Goal: Task Accomplishment & Management: Manage account settings

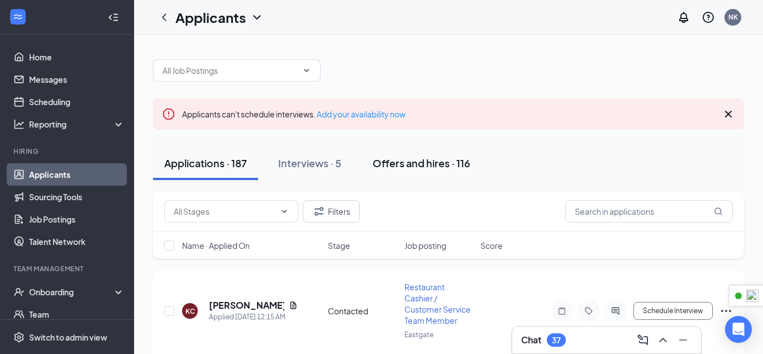
click at [450, 153] on button "Offers and hires · 116" at bounding box center [422, 163] width 120 height 34
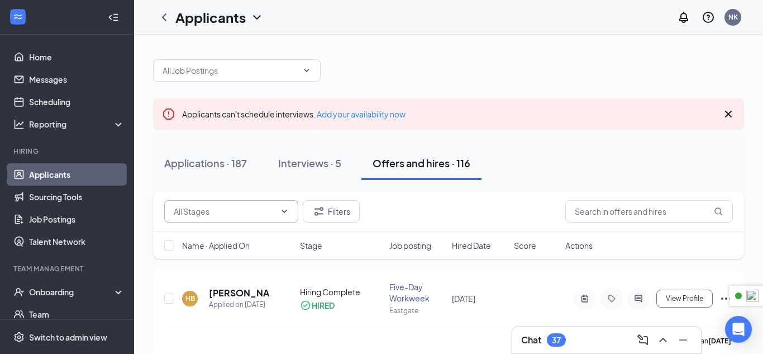
click at [284, 210] on icon "ChevronDown" at bounding box center [284, 211] width 9 height 9
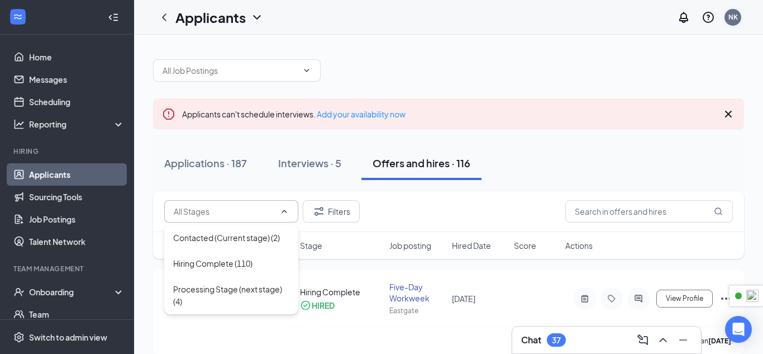
click at [742, 16] on div "NK" at bounding box center [733, 17] width 22 height 22
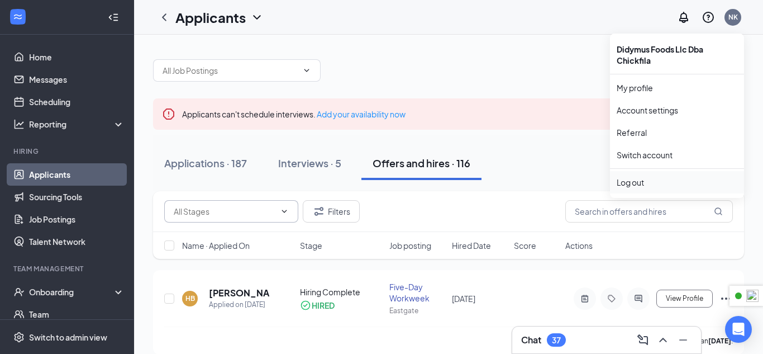
click at [634, 182] on div "Log out" at bounding box center [677, 182] width 121 height 11
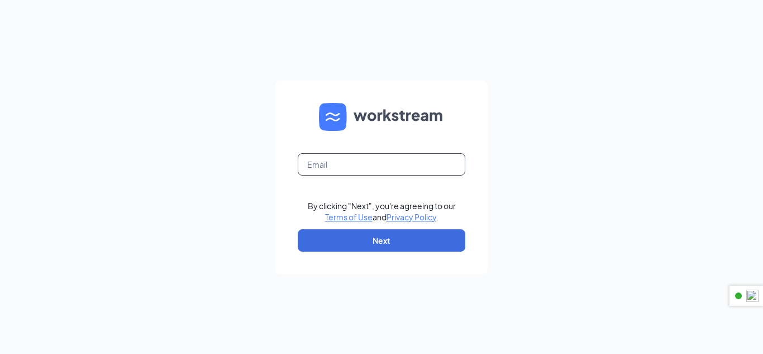
click at [369, 166] on input "text" at bounding box center [382, 164] width 168 height 22
type input "cfanorthcollinscareers@gmail.com"
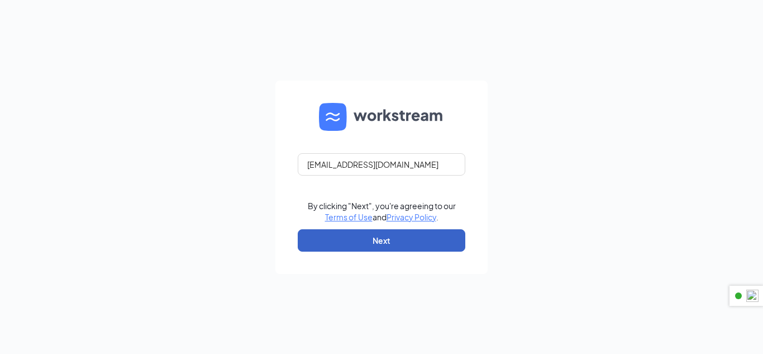
click at [392, 232] on button "Next" at bounding box center [382, 240] width 168 height 22
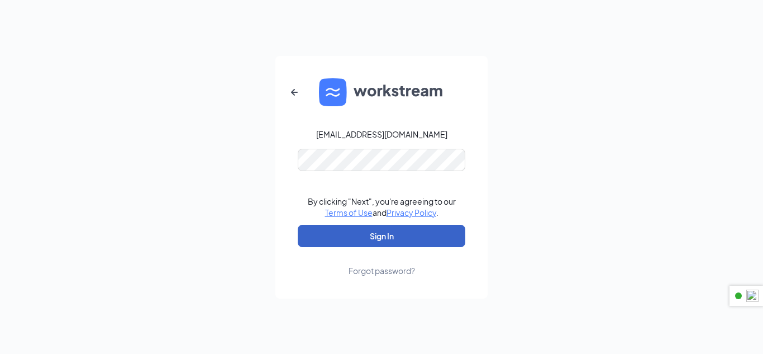
click at [380, 244] on button "Sign In" at bounding box center [382, 236] width 168 height 22
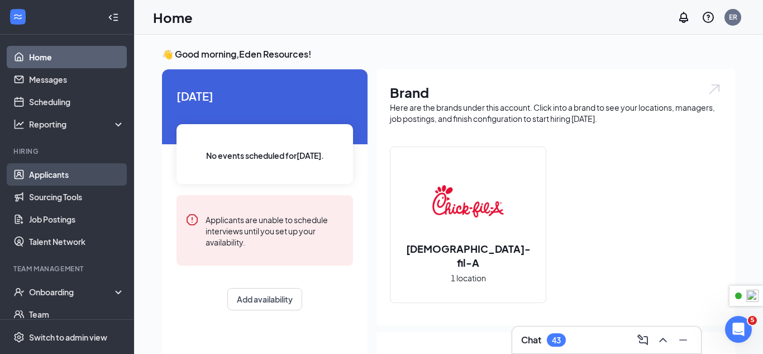
click at [77, 169] on link "Applicants" at bounding box center [77, 174] width 96 height 22
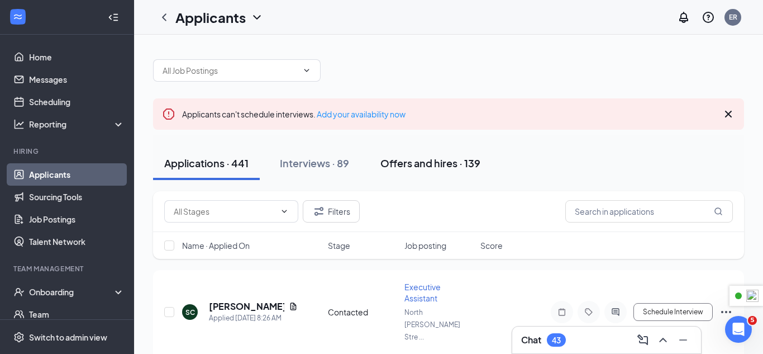
click at [476, 162] on div "Offers and hires · 139" at bounding box center [431, 163] width 100 height 14
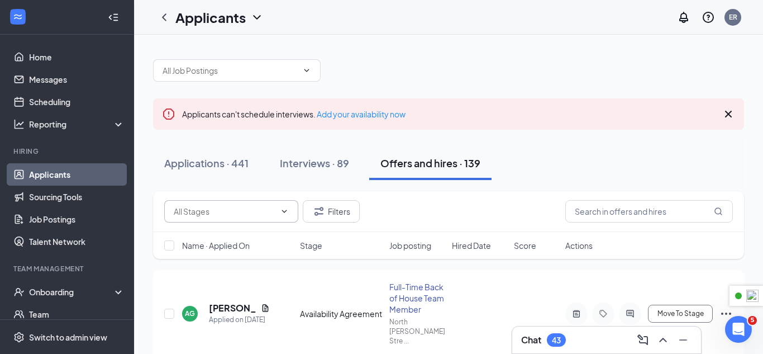
click at [269, 211] on input "text" at bounding box center [225, 211] width 102 height 12
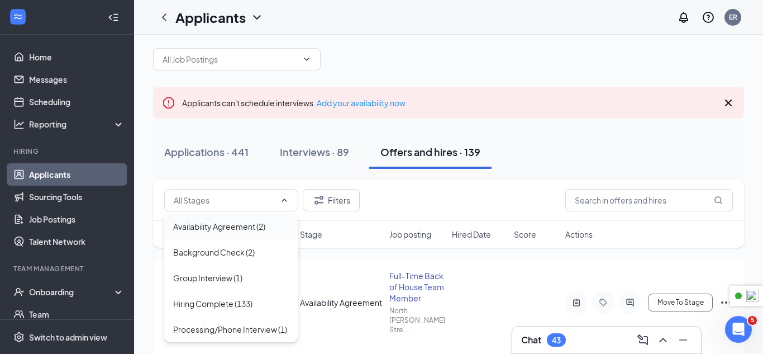
click at [260, 225] on div "Availability Agreement (2)" at bounding box center [219, 226] width 92 height 12
type input "Availability Agreement (2)"
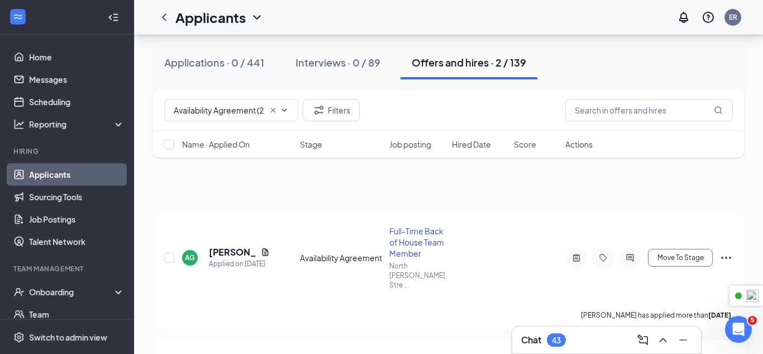
scroll to position [141, 0]
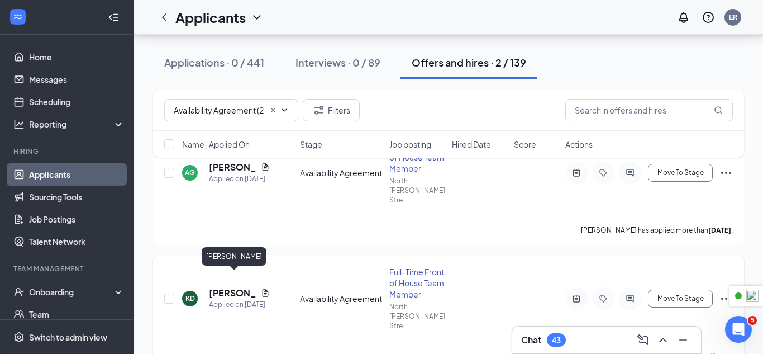
drag, startPoint x: 224, startPoint y: 280, endPoint x: 343, endPoint y: 263, distance: 119.7
click at [224, 287] on h5 "Karyelis Delgado" at bounding box center [233, 293] width 48 height 12
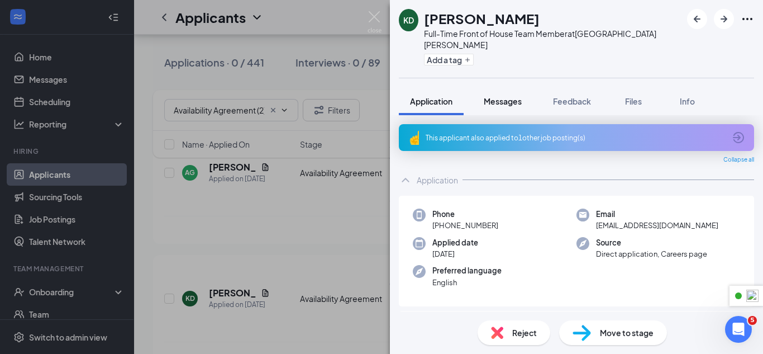
click at [501, 96] on div "Messages" at bounding box center [503, 101] width 38 height 11
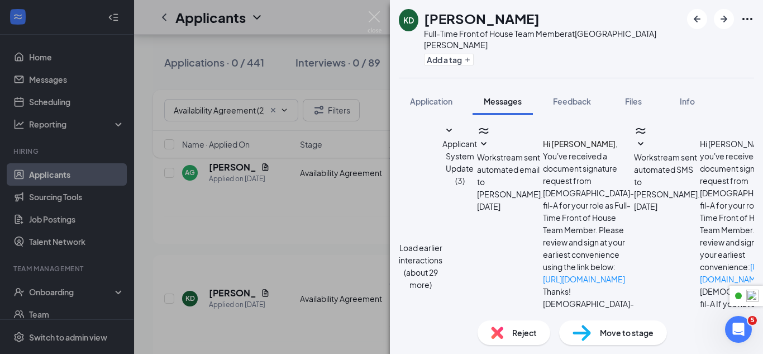
scroll to position [227, 0]
click at [753, 21] on icon "Ellipses" at bounding box center [747, 18] width 13 height 13
click at [699, 42] on link "View full application" at bounding box center [663, 39] width 72 height 12
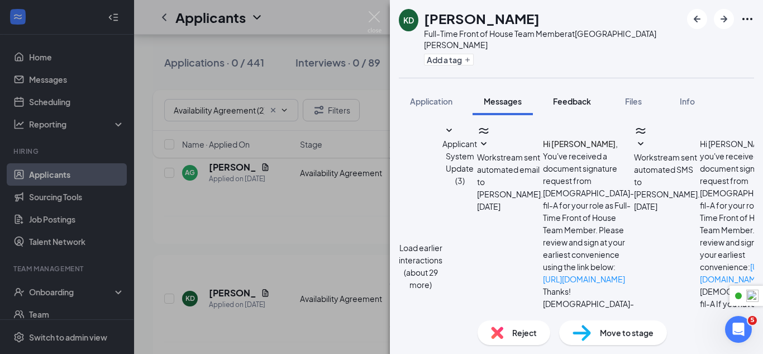
click at [561, 96] on span "Feedback" at bounding box center [572, 101] width 38 height 10
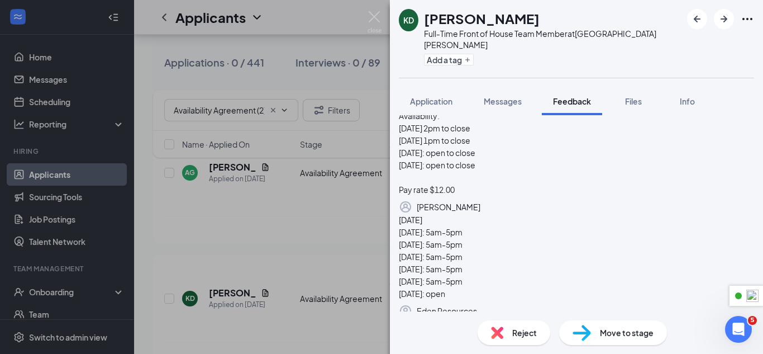
scroll to position [77, 0]
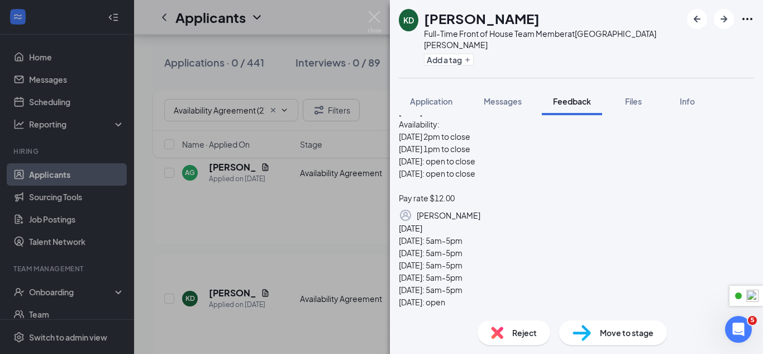
click at [606, 337] on span "Move to stage" at bounding box center [627, 332] width 54 height 12
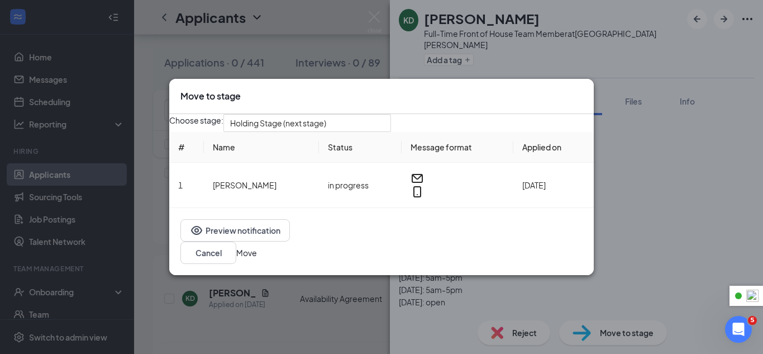
click at [257, 253] on button "Move" at bounding box center [246, 252] width 21 height 12
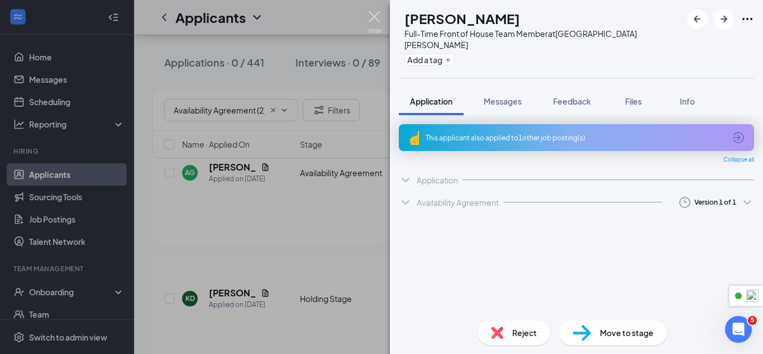
click at [376, 23] on img at bounding box center [375, 22] width 14 height 22
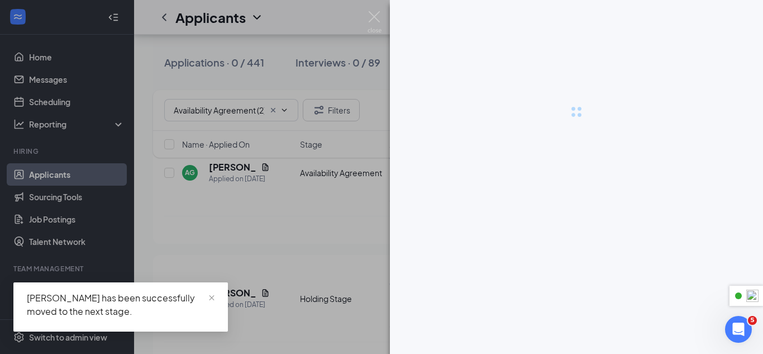
click at [226, 165] on div at bounding box center [381, 177] width 763 height 354
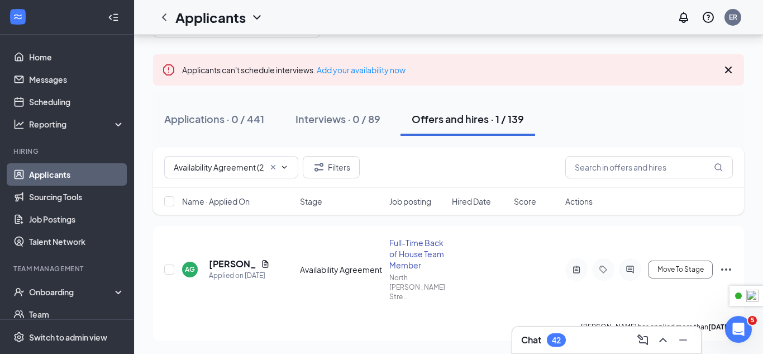
scroll to position [35, 0]
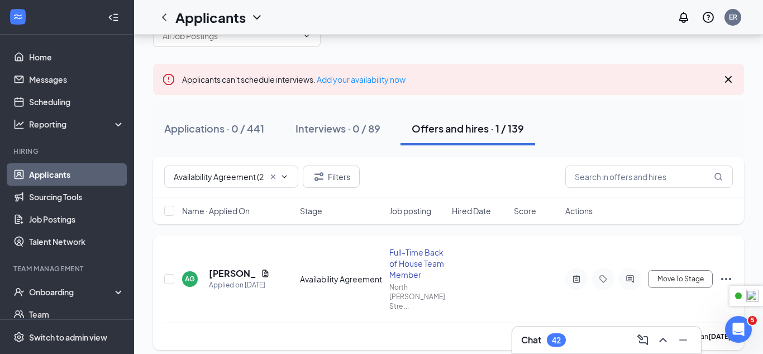
click at [227, 267] on h5 "Aiden Garcia" at bounding box center [233, 273] width 48 height 12
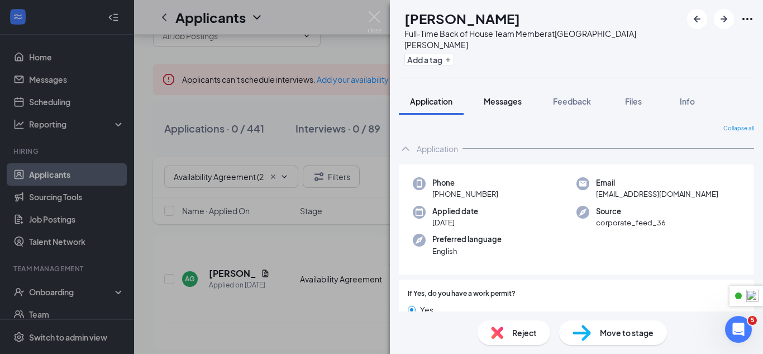
click at [502, 97] on button "Messages" at bounding box center [503, 101] width 60 height 28
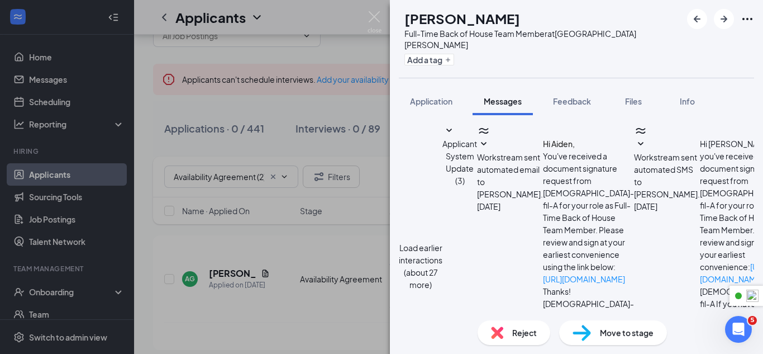
scroll to position [227, 0]
click at [753, 21] on icon "Ellipses" at bounding box center [747, 18] width 13 height 13
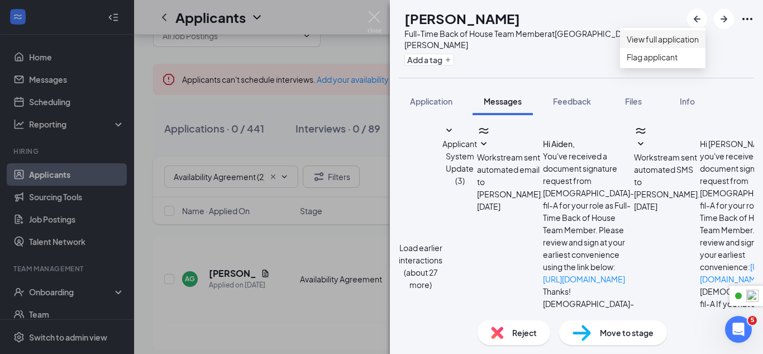
click at [699, 32] on ul "View full application Flag applicant" at bounding box center [663, 48] width 86 height 40
click at [698, 41] on link "View full application" at bounding box center [663, 39] width 72 height 12
click at [572, 96] on span "Feedback" at bounding box center [572, 101] width 38 height 10
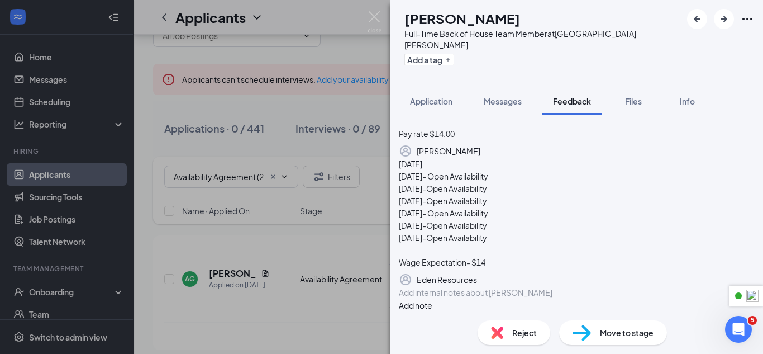
scroll to position [267, 0]
click at [611, 329] on span "Move to stage" at bounding box center [627, 332] width 54 height 12
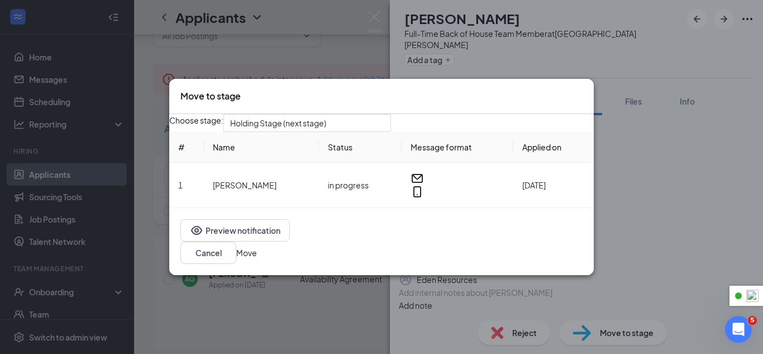
click at [257, 259] on button "Move" at bounding box center [246, 252] width 21 height 12
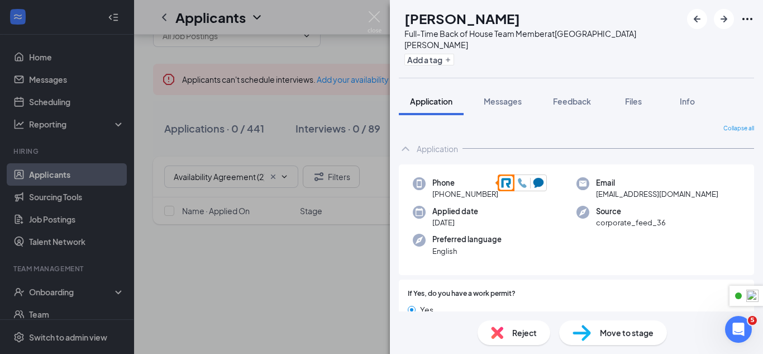
click at [524, 182] on icon at bounding box center [523, 183] width 10 height 10
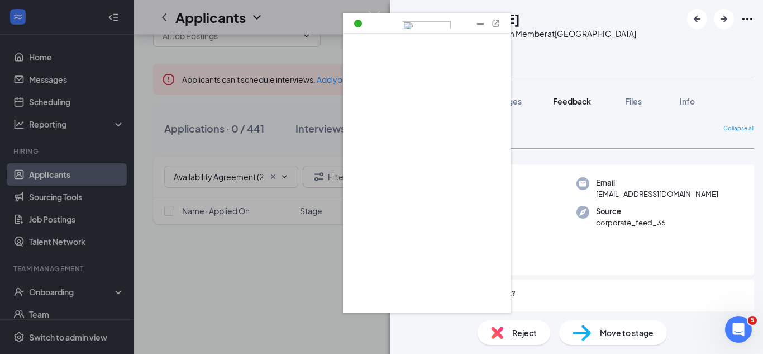
click at [555, 96] on span "Feedback" at bounding box center [572, 101] width 38 height 10
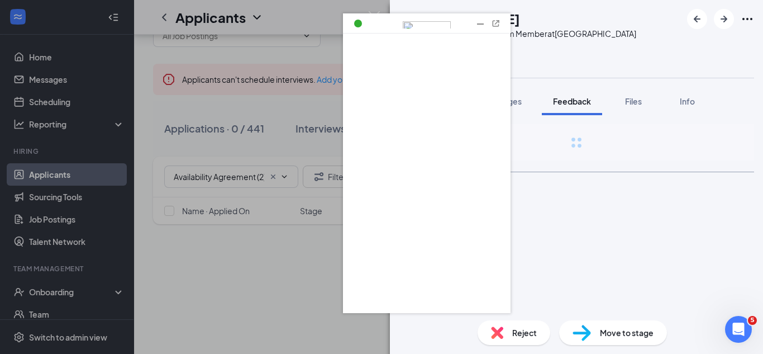
click at [480, 25] on div at bounding box center [480, 23] width 11 height 11
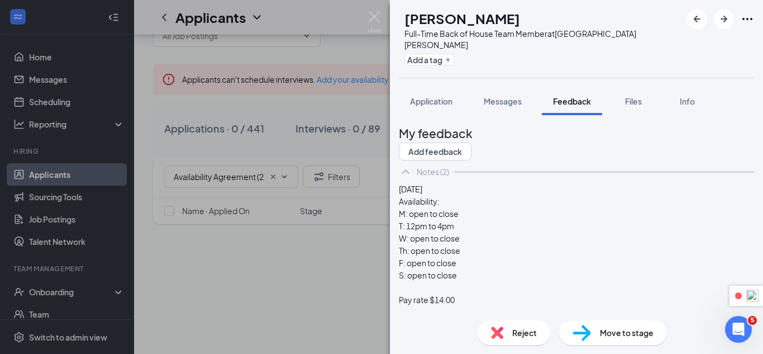
click at [657, 27] on div "AG Aiden Garcia Full-Time Back of House Team Member at North Collins Street Add…" at bounding box center [576, 39] width 373 height 78
click at [587, 55] on div "Add a tag" at bounding box center [543, 59] width 277 height 18
click at [751, 295] on img at bounding box center [733, 296] width 48 height 10
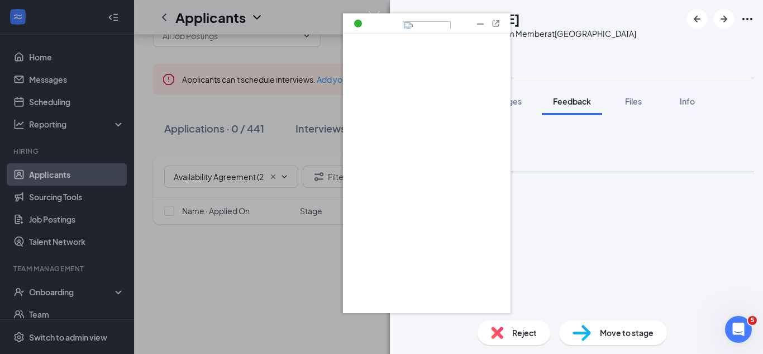
click at [482, 26] on div at bounding box center [480, 23] width 11 height 11
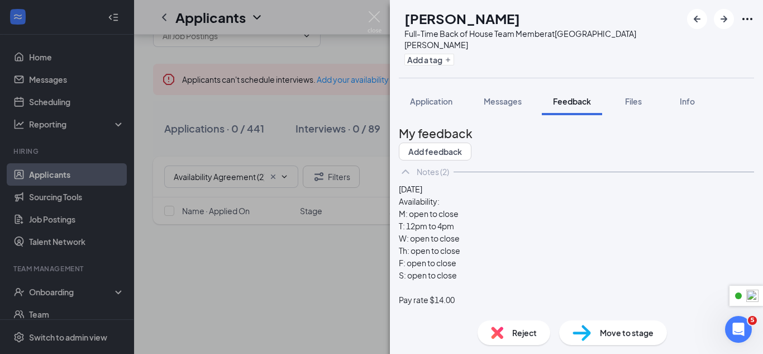
drag, startPoint x: 622, startPoint y: 320, endPoint x: 617, endPoint y: 333, distance: 14.1
click at [620, 322] on div "Move to stage" at bounding box center [613, 332] width 108 height 25
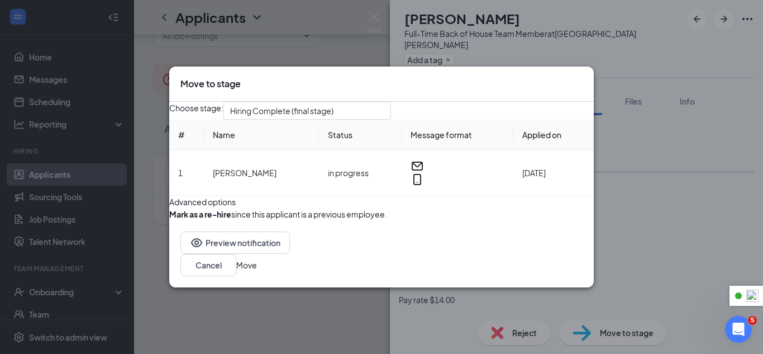
click at [257, 271] on button "Move" at bounding box center [246, 265] width 21 height 12
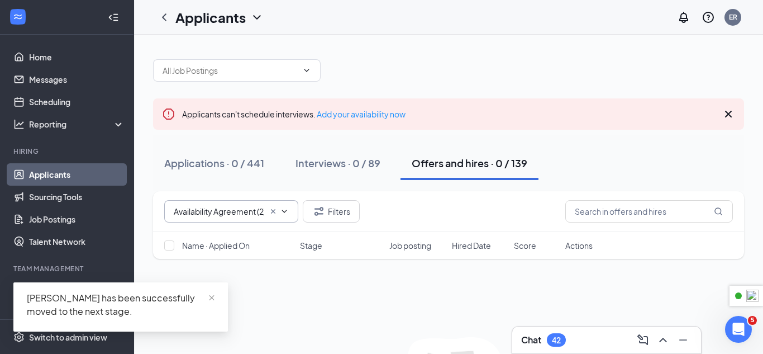
click at [272, 211] on icon "Cross" at bounding box center [273, 211] width 9 height 9
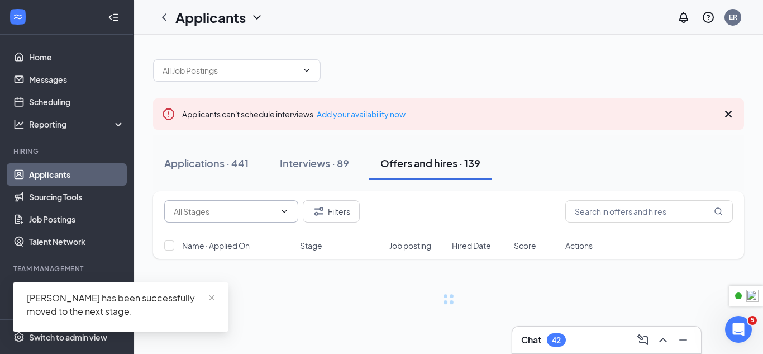
click at [278, 213] on span at bounding box center [283, 211] width 11 height 9
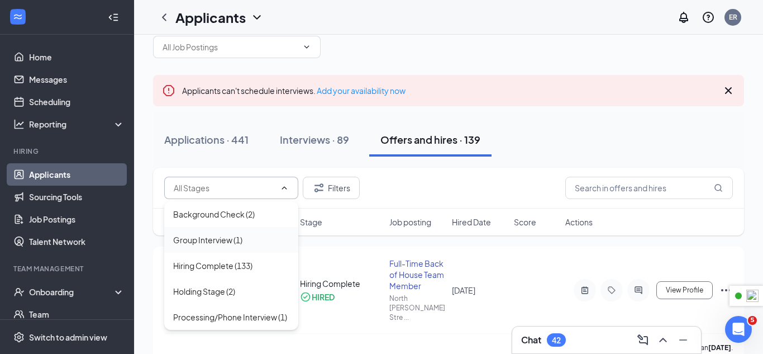
scroll to position [28, 0]
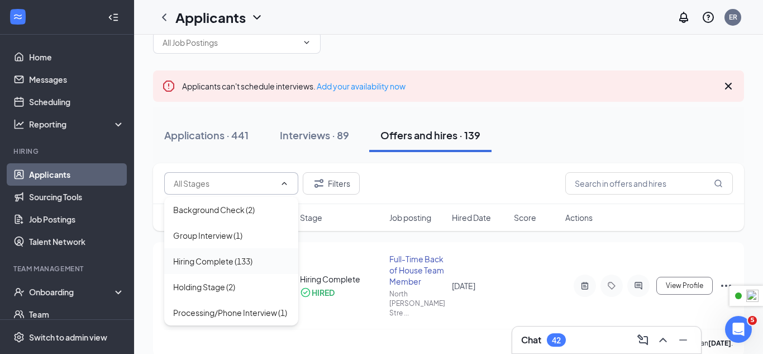
drag, startPoint x: 230, startPoint y: 284, endPoint x: 236, endPoint y: 281, distance: 7.5
click at [229, 284] on div "Holding Stage (2)" at bounding box center [204, 287] width 62 height 12
type input "Holding Stage (2)"
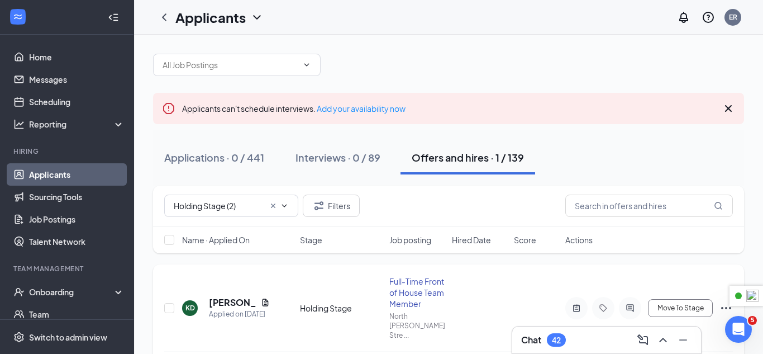
scroll to position [35, 0]
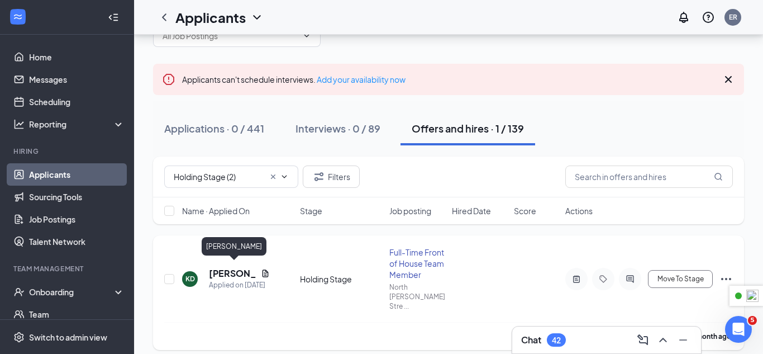
click at [227, 271] on h5 "Karyelis Delgado" at bounding box center [233, 273] width 48 height 12
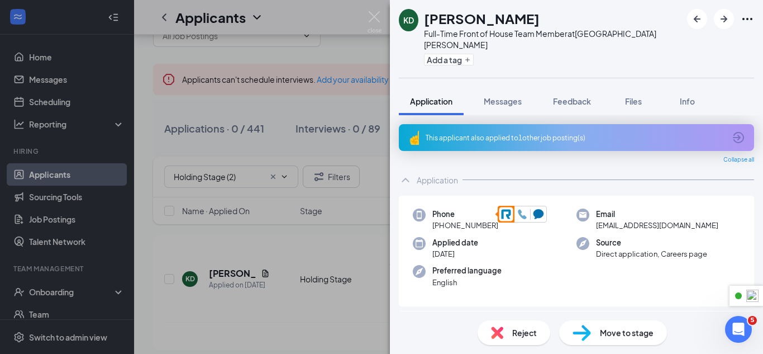
click at [519, 217] on icon at bounding box center [523, 214] width 10 height 10
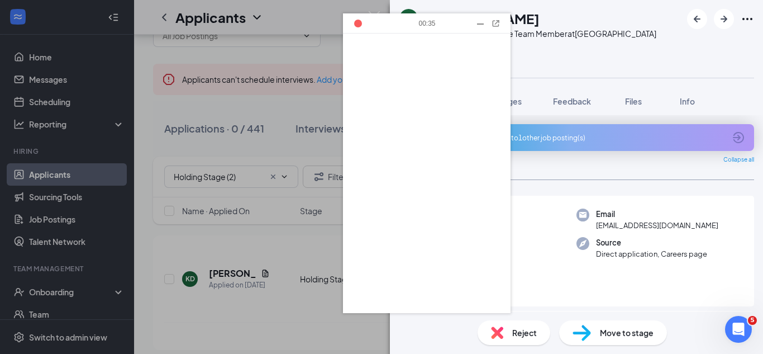
click at [481, 21] on div at bounding box center [480, 23] width 11 height 11
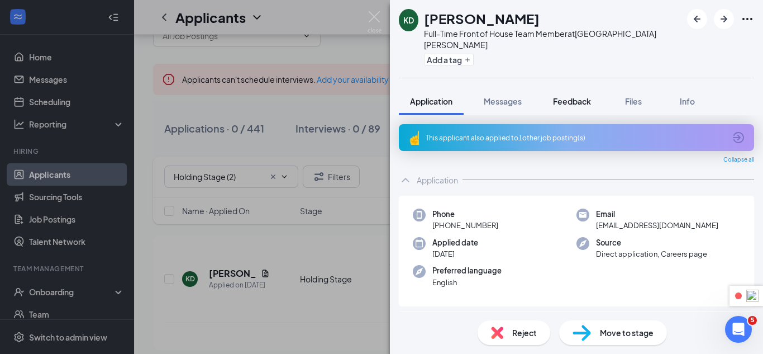
click at [580, 96] on span "Feedback" at bounding box center [572, 101] width 38 height 10
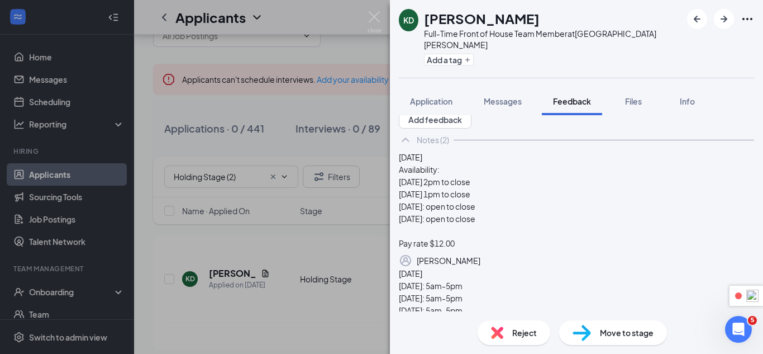
scroll to position [37, 0]
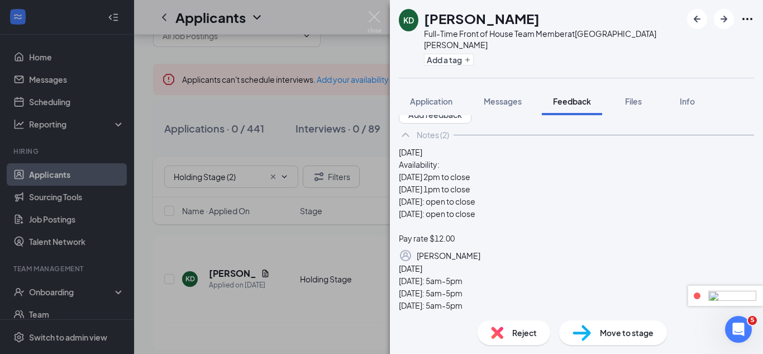
click at [746, 302] on header "01:59 1 Call on other devices Current Call View Calls" at bounding box center [726, 296] width 75 height 20
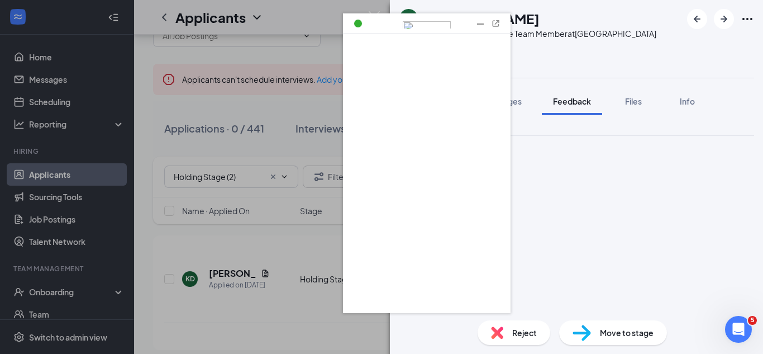
click at [476, 26] on div at bounding box center [480, 23] width 11 height 11
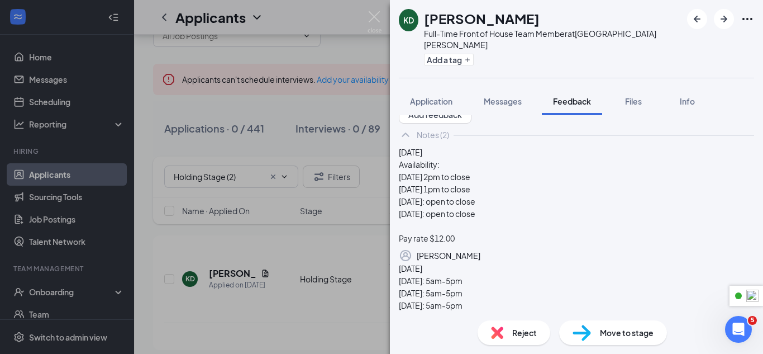
click at [621, 334] on span "Move to stage" at bounding box center [627, 332] width 54 height 12
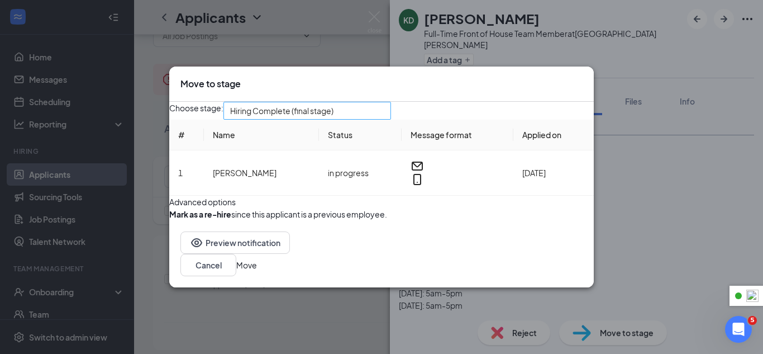
click at [374, 102] on span "Hiring Complete (final stage)" at bounding box center [302, 117] width 144 height 30
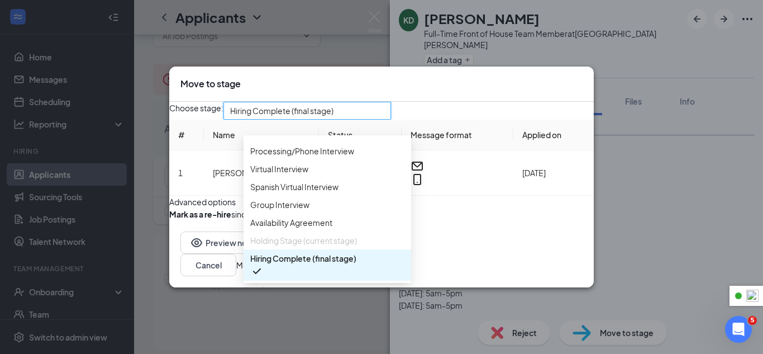
click at [387, 220] on div "Mark as a re-hire since this applicant is a previous employee." at bounding box center [278, 214] width 218 height 12
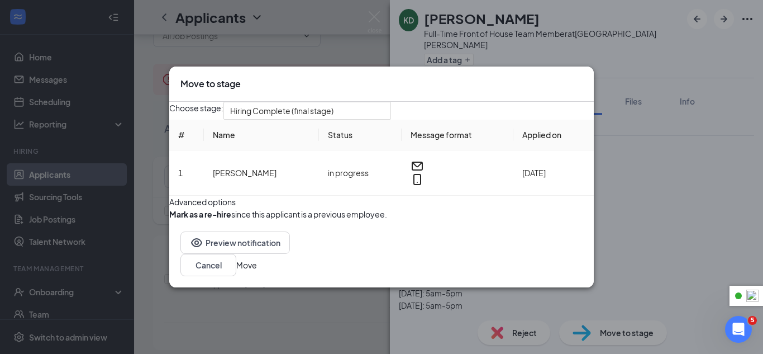
click at [257, 271] on button "Move" at bounding box center [246, 265] width 21 height 12
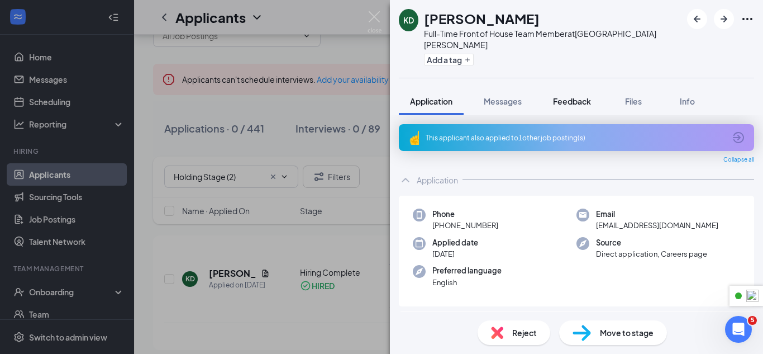
click at [573, 87] on button "Feedback" at bounding box center [572, 101] width 60 height 28
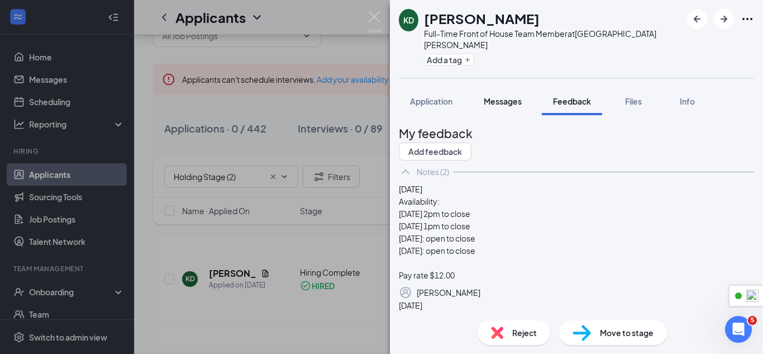
click at [496, 99] on div "KD Karyelis Delgado Full-Time Front of House Team Member at North Collins Stree…" at bounding box center [576, 177] width 373 height 354
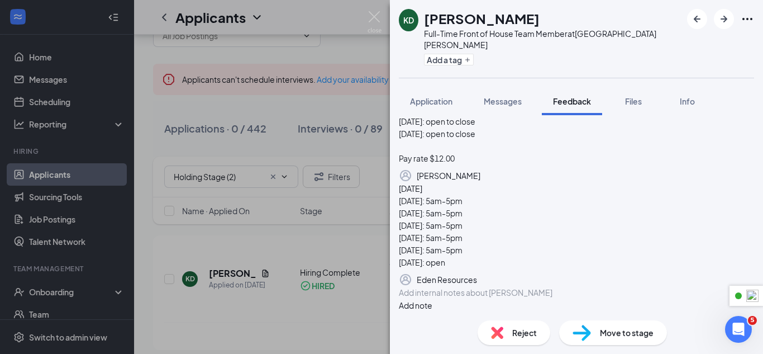
scroll to position [217, 0]
click at [507, 289] on div at bounding box center [577, 293] width 354 height 12
click at [509, 97] on button "Messages" at bounding box center [503, 101] width 60 height 28
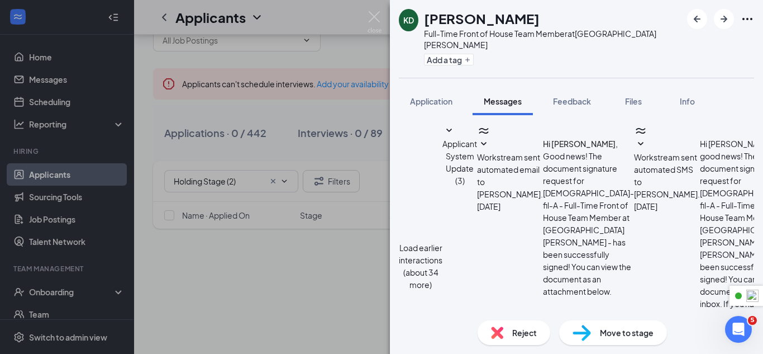
scroll to position [227, 0]
type textarea "Hello Karyelis, I am following up on my call regarding your offer of employment…"
checkbox input "true"
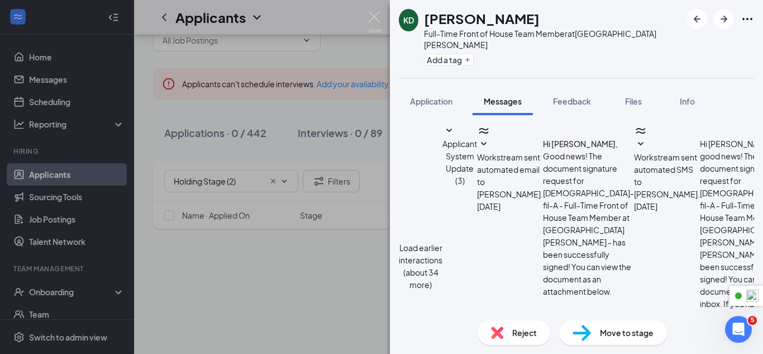
type textarea "Hello Karyelis, I am following up on my call regarding your offer of employment…"
click at [371, 18] on img at bounding box center [375, 22] width 14 height 22
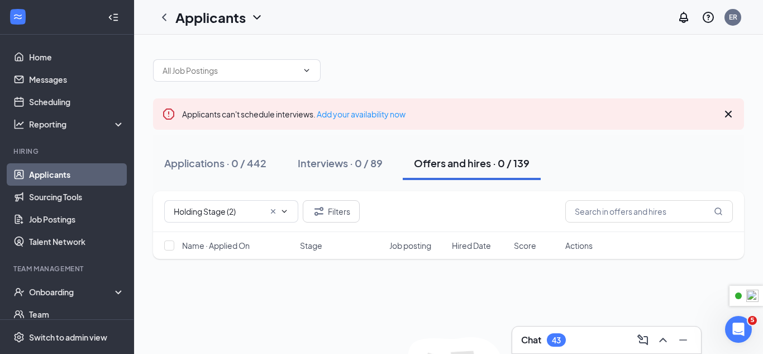
click at [272, 211] on icon "Cross" at bounding box center [273, 211] width 9 height 9
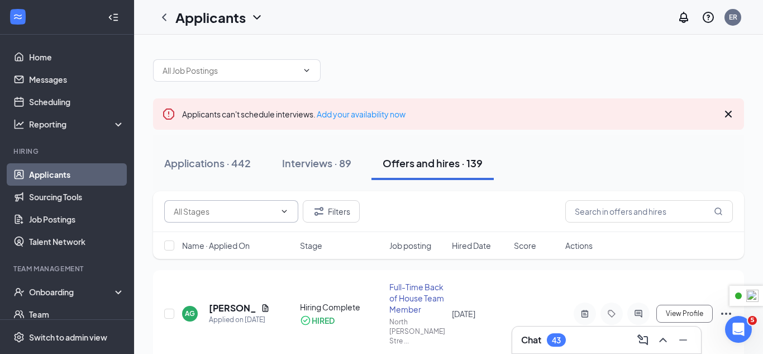
click at [278, 210] on span at bounding box center [283, 211] width 11 height 9
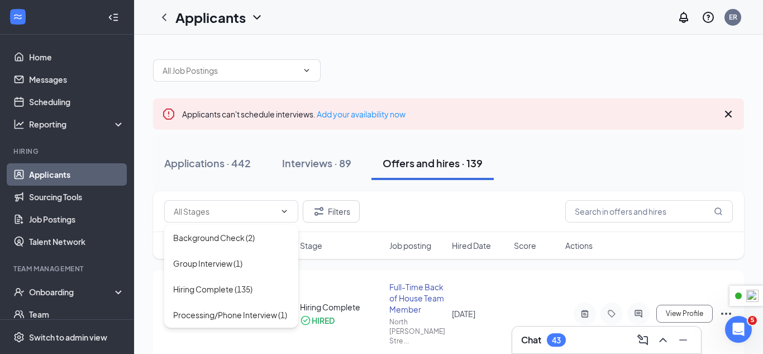
click at [553, 136] on div "Applications · 442 Interviews · 89 Offers and hires · 139" at bounding box center [448, 163] width 591 height 56
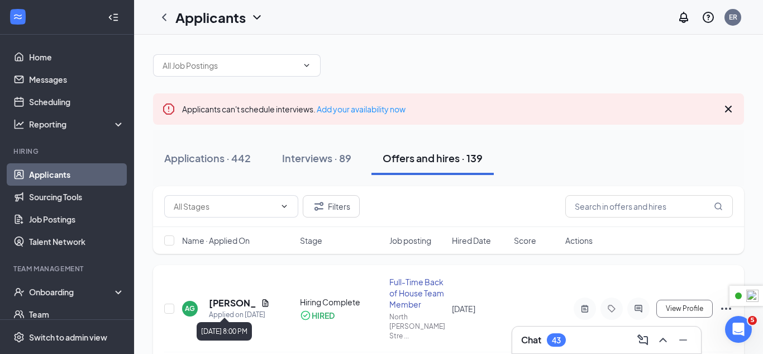
scroll to position [6, 0]
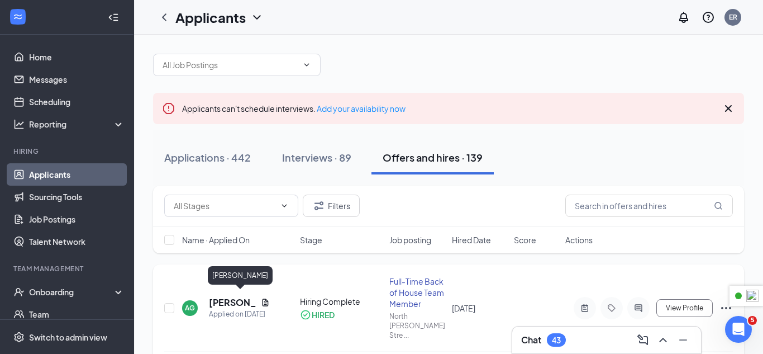
click at [217, 298] on h5 "Aiden Garcia" at bounding box center [233, 302] width 48 height 12
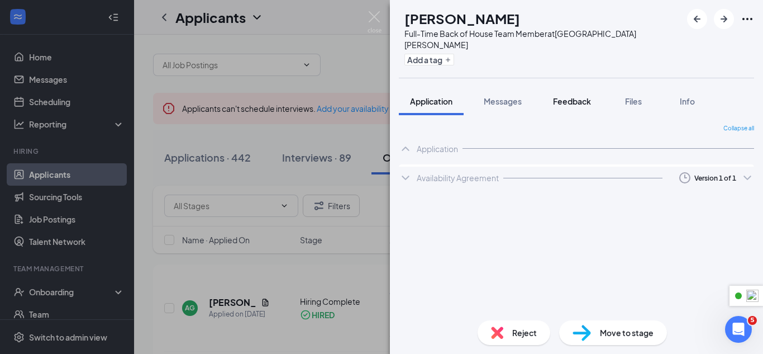
click at [578, 96] on span "Feedback" at bounding box center [572, 101] width 38 height 10
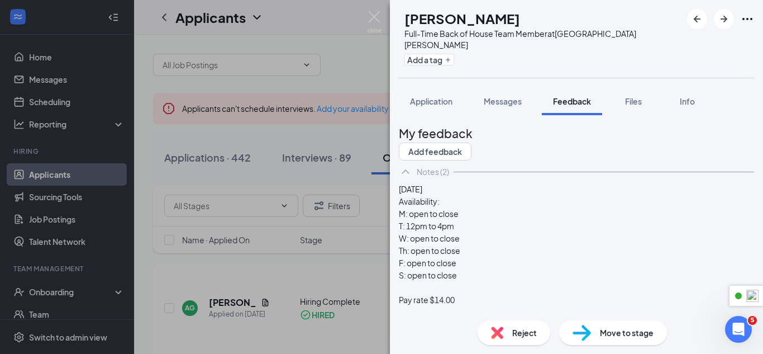
scroll to position [117, 0]
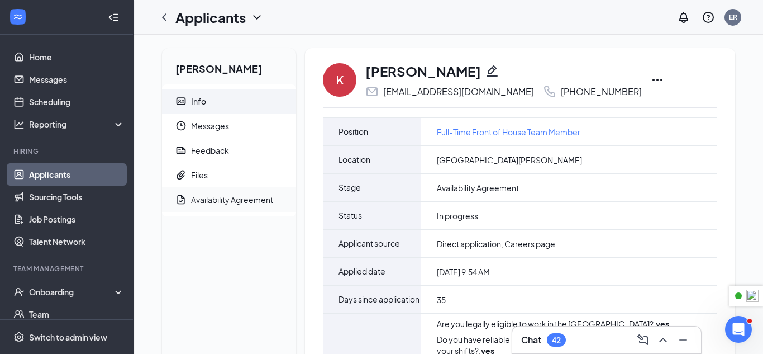
click at [244, 203] on div "Availability Agreement" at bounding box center [232, 199] width 82 height 11
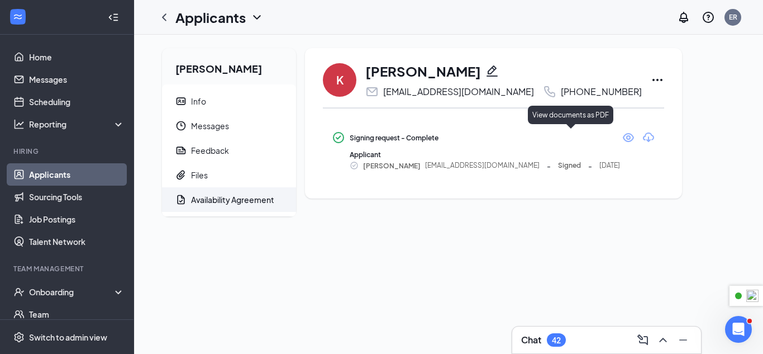
click at [623, 137] on icon "Eye" at bounding box center [628, 137] width 11 height 9
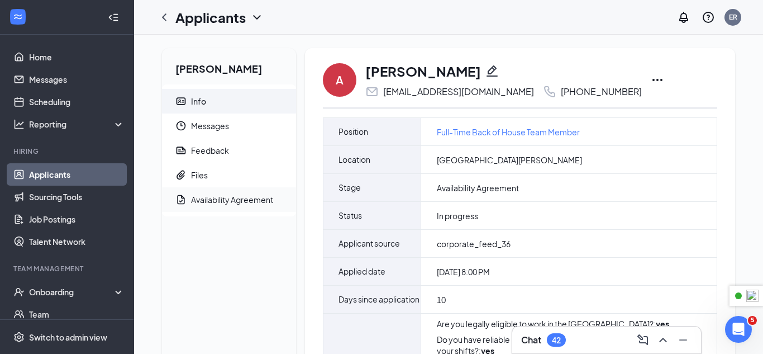
click at [204, 202] on div "Availability Agreement" at bounding box center [232, 199] width 82 height 11
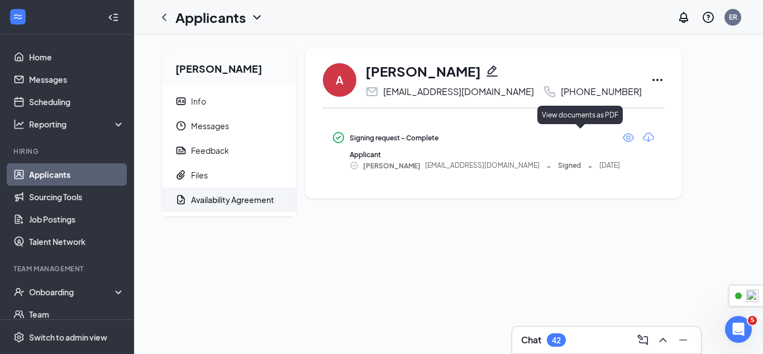
click at [623, 137] on icon "Eye" at bounding box center [628, 137] width 11 height 9
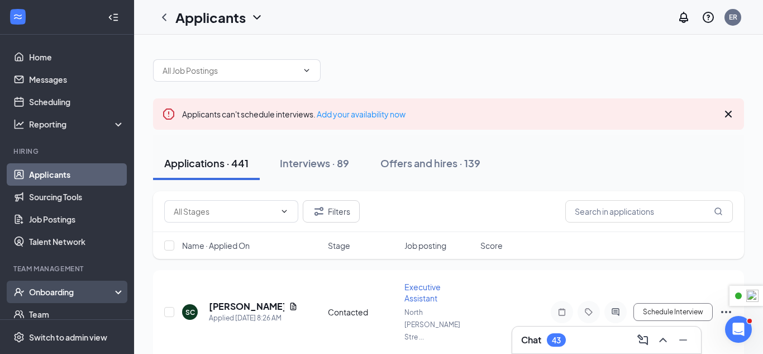
click at [84, 295] on div "Onboarding" at bounding box center [72, 291] width 86 height 11
click at [74, 312] on link "Overview" at bounding box center [77, 314] width 96 height 22
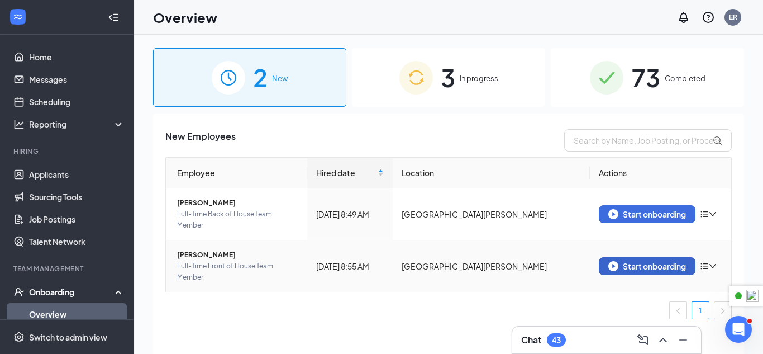
click at [635, 270] on div "Start onboarding" at bounding box center [648, 266] width 78 height 10
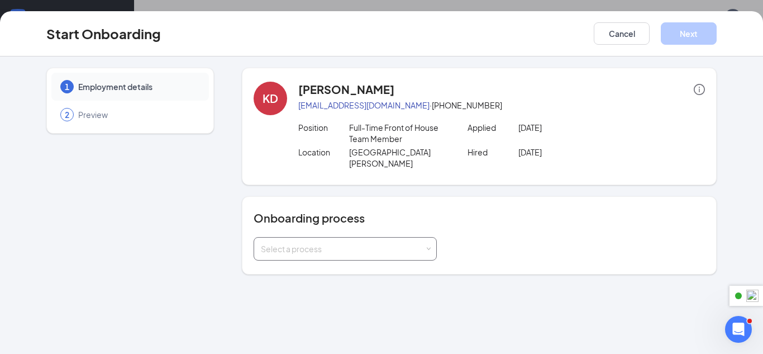
click at [356, 243] on div "Select a process" at bounding box center [343, 248] width 164 height 11
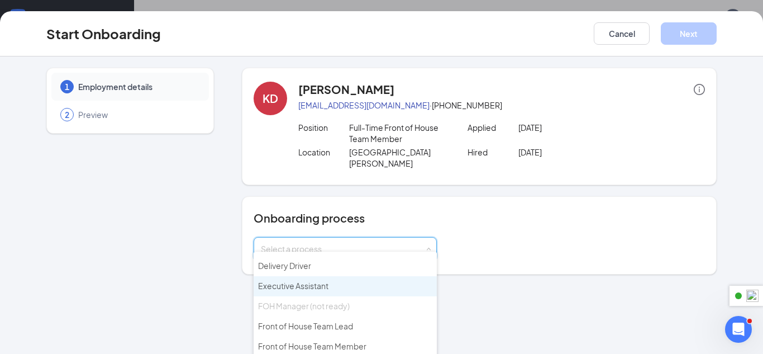
scroll to position [101, 0]
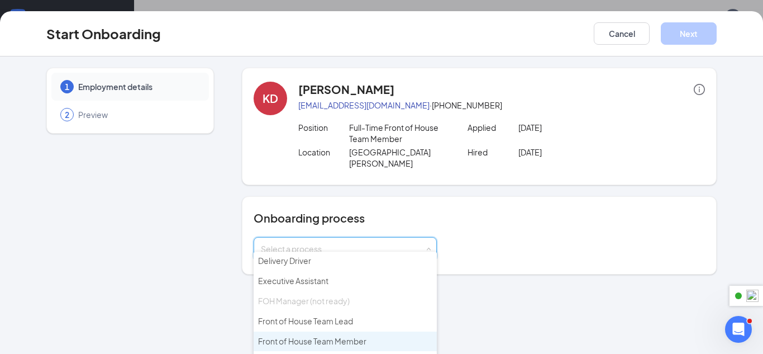
click at [355, 341] on span "Front of House Team Member" at bounding box center [312, 341] width 108 height 10
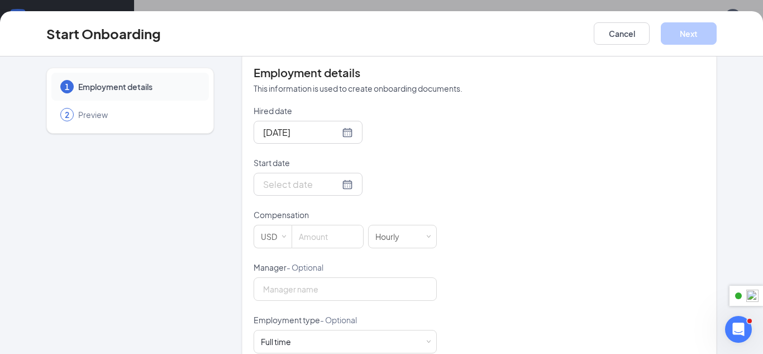
scroll to position [236, 0]
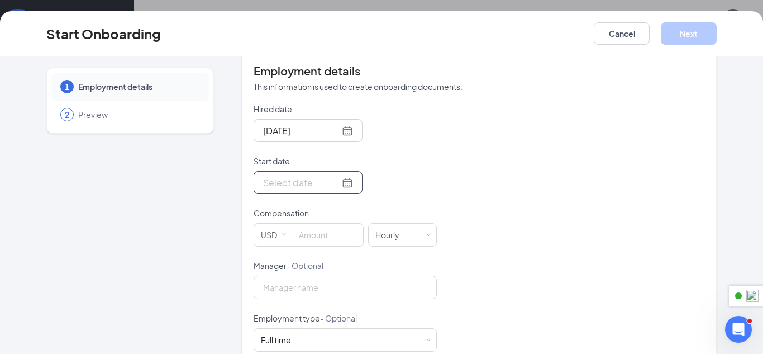
click at [347, 175] on div at bounding box center [308, 182] width 90 height 14
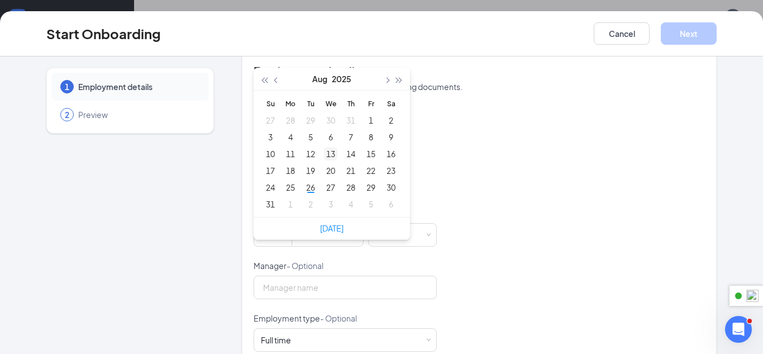
type input "Aug 20, 2025"
type input "Sep 3, 2025"
click at [330, 200] on td "3" at bounding box center [331, 204] width 20 height 17
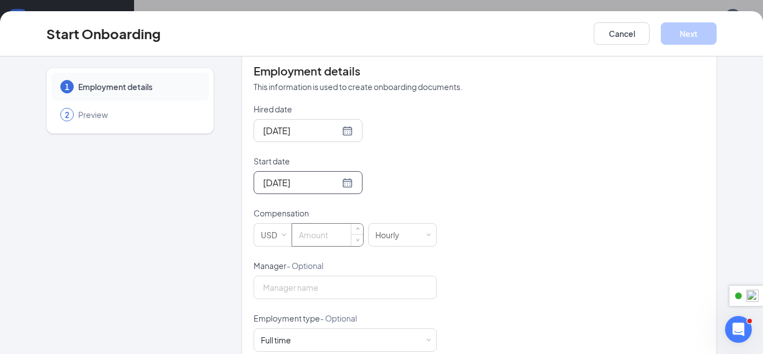
click at [332, 227] on input at bounding box center [327, 235] width 71 height 22
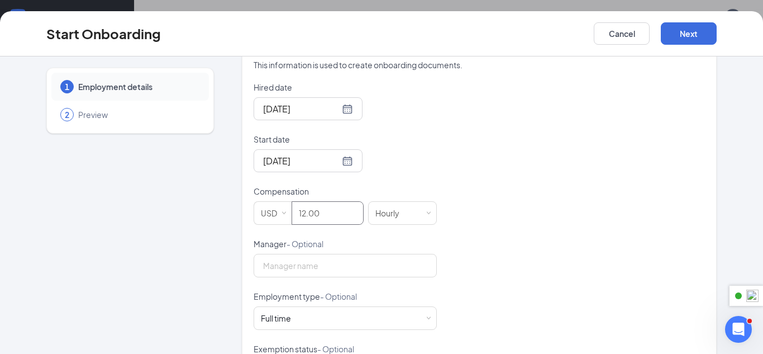
scroll to position [275, 0]
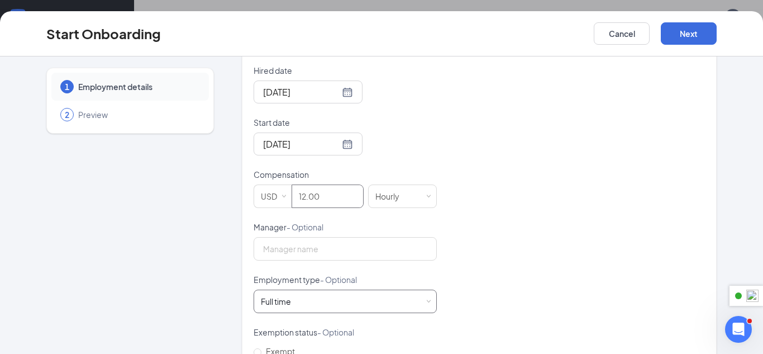
click at [414, 290] on div "Full time Works 30+ hours per week and is reasonably expected to work" at bounding box center [345, 301] width 169 height 22
type input "12"
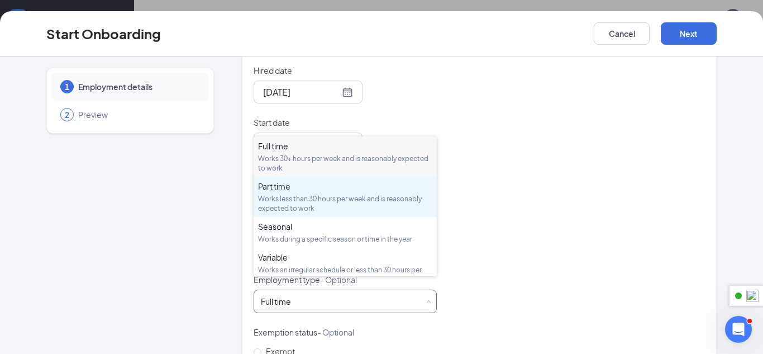
click at [287, 201] on div "Works less than 30 hours per week and is reasonably expected to work" at bounding box center [345, 203] width 174 height 19
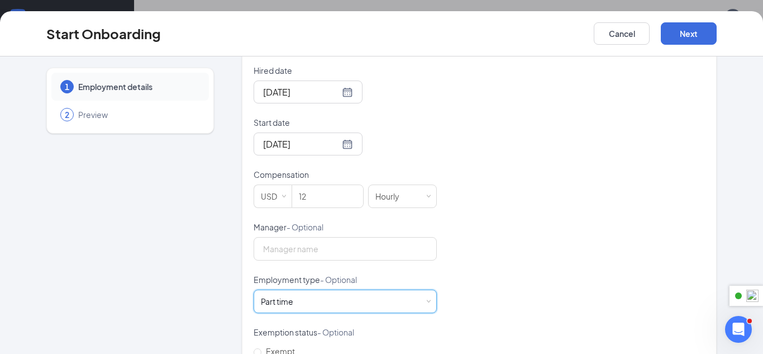
click at [559, 187] on div "Hired date Aug 26, 2025 Start date Sep 3, 2025 Sep 2025 Su Mo Tu We Th Fr Sa 31…" at bounding box center [480, 248] width 452 height 366
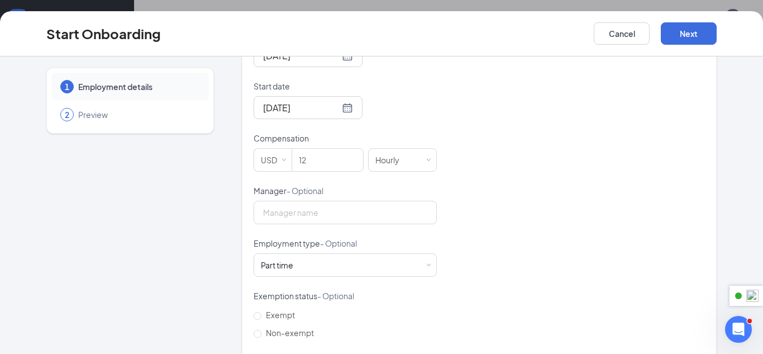
scroll to position [366, 0]
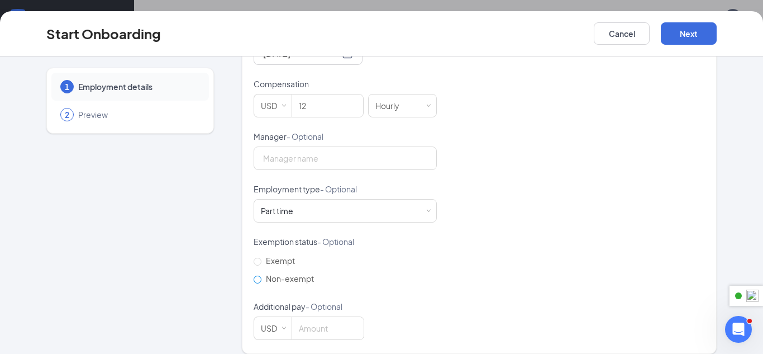
click at [297, 273] on span "Non-exempt" at bounding box center [290, 278] width 57 height 10
click at [262, 276] on input "Non-exempt" at bounding box center [258, 280] width 8 height 8
radio input "true"
click at [696, 26] on button "Next" at bounding box center [689, 33] width 56 height 22
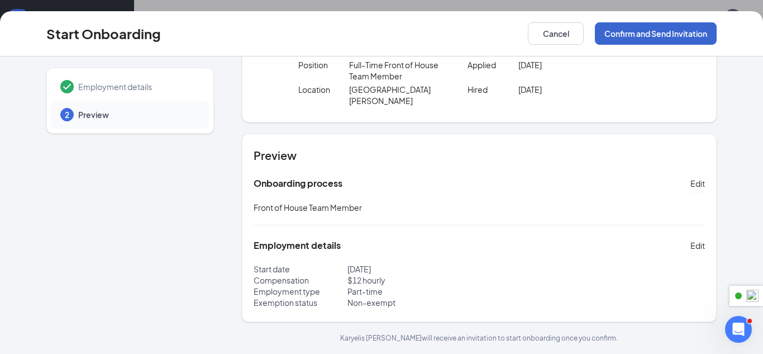
scroll to position [51, 0]
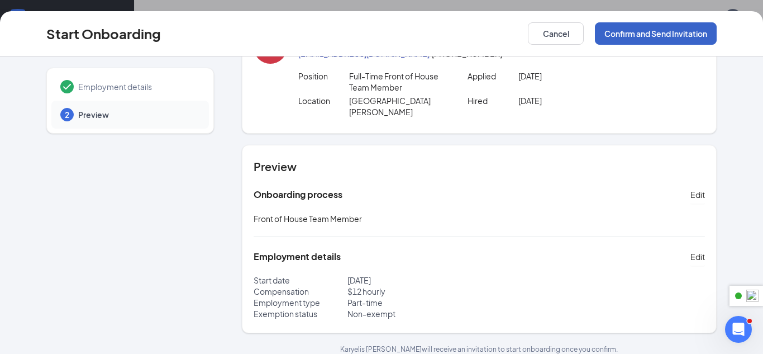
click at [696, 35] on button "Confirm and Send Invitation" at bounding box center [656, 33] width 122 height 22
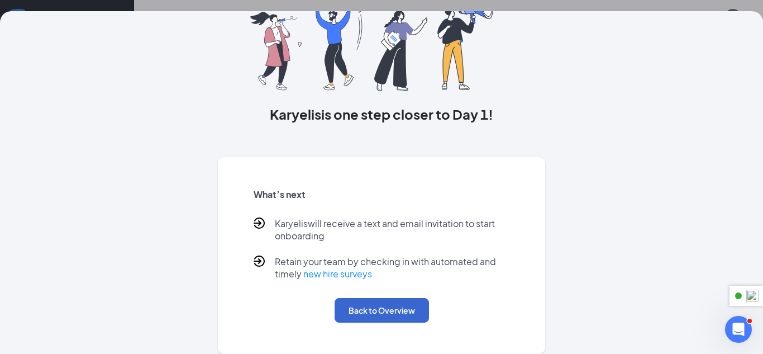
scroll to position [15, 0]
click at [418, 311] on button "Back to Overview" at bounding box center [382, 310] width 94 height 25
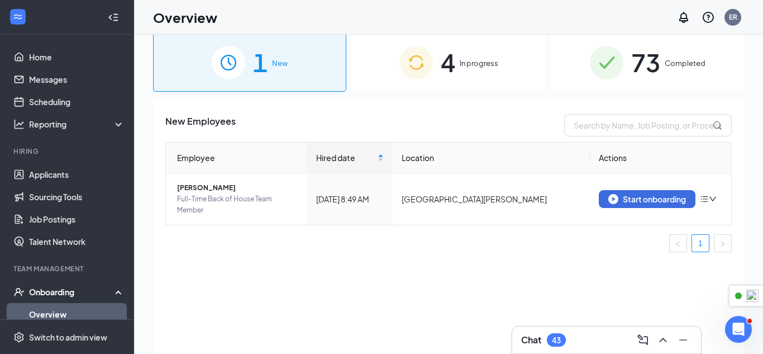
scroll to position [0, 0]
click at [420, 75] on img at bounding box center [417, 63] width 34 height 34
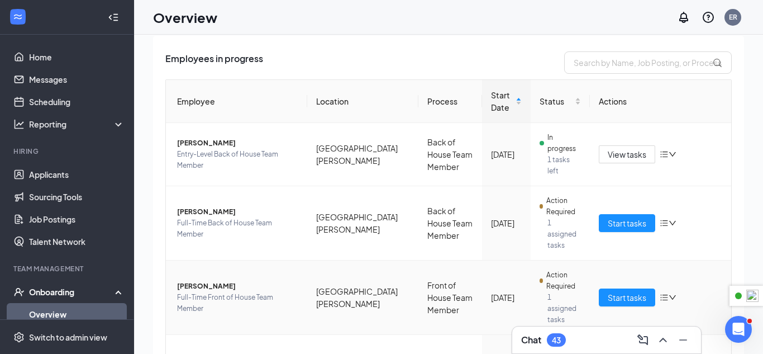
scroll to position [127, 0]
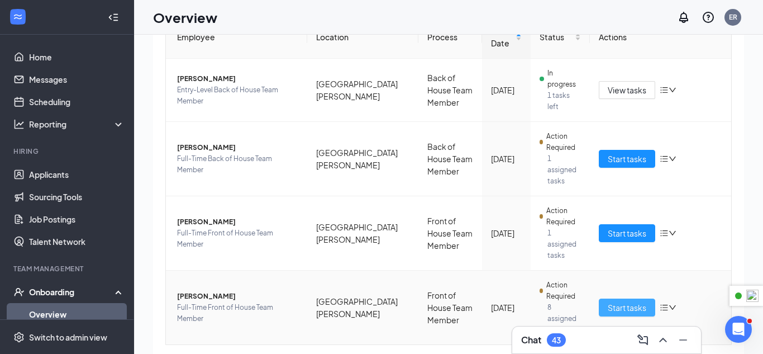
click at [626, 301] on span "Start tasks" at bounding box center [627, 307] width 39 height 12
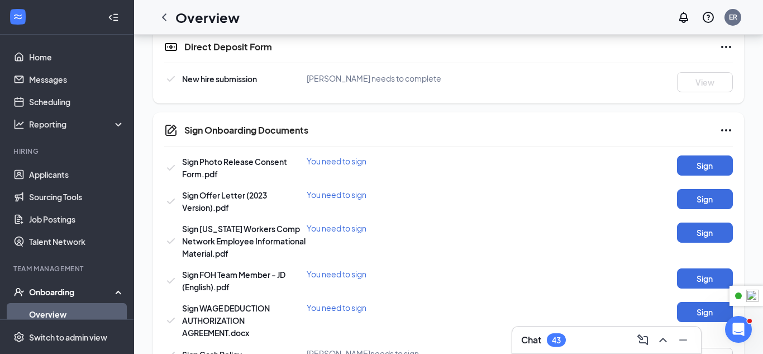
scroll to position [643, 0]
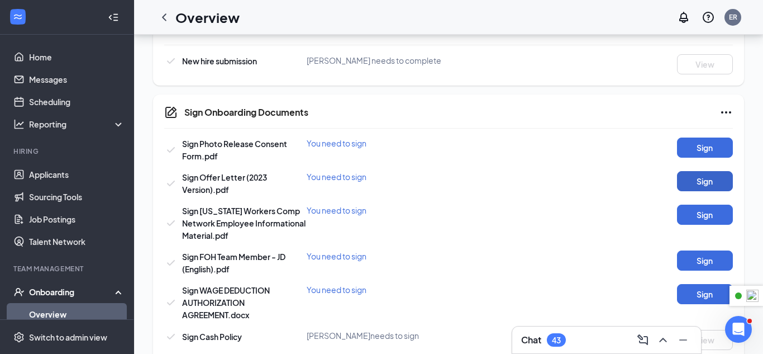
click at [700, 177] on button "Sign" at bounding box center [705, 181] width 56 height 20
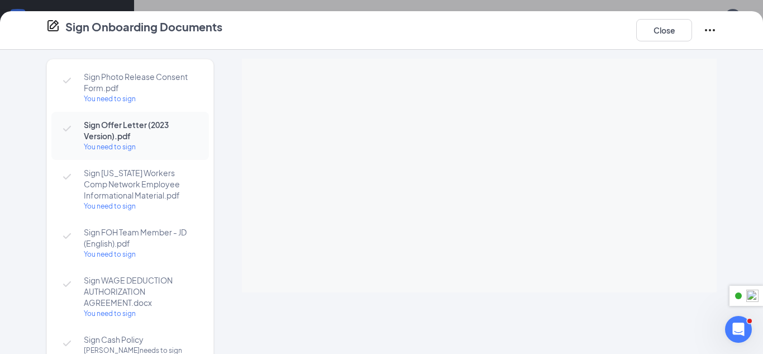
scroll to position [0, 0]
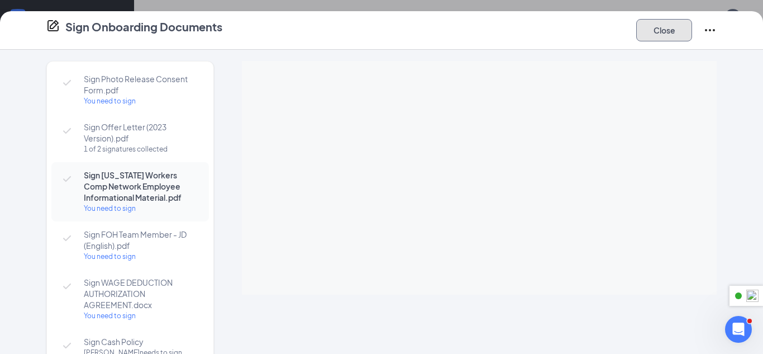
click at [658, 33] on button "Close" at bounding box center [665, 30] width 56 height 22
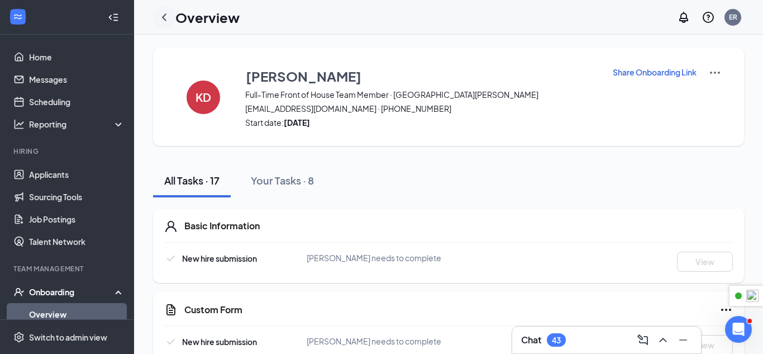
click at [164, 11] on icon "ChevronLeft" at bounding box center [164, 17] width 13 height 13
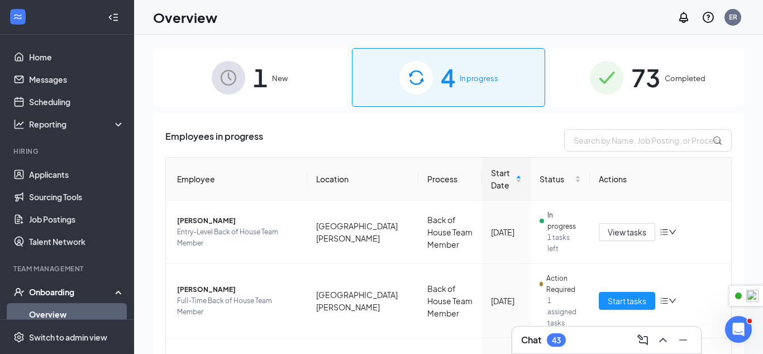
click at [266, 79] on span "1" at bounding box center [260, 77] width 15 height 39
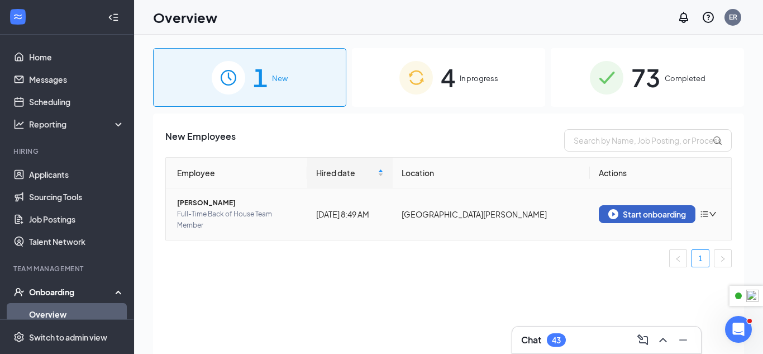
click at [670, 217] on div "Start onboarding" at bounding box center [648, 214] width 78 height 10
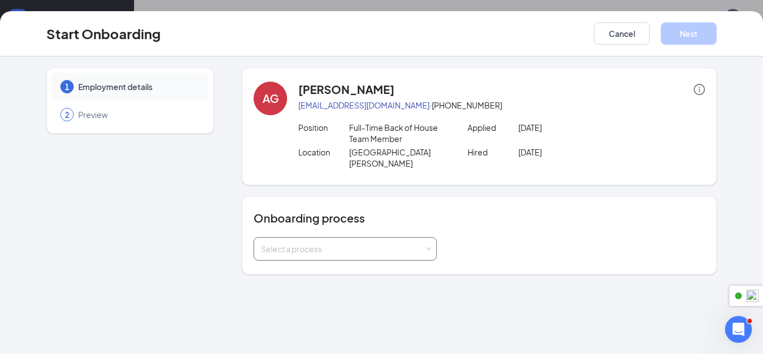
click at [335, 238] on div "Select a process" at bounding box center [345, 249] width 169 height 22
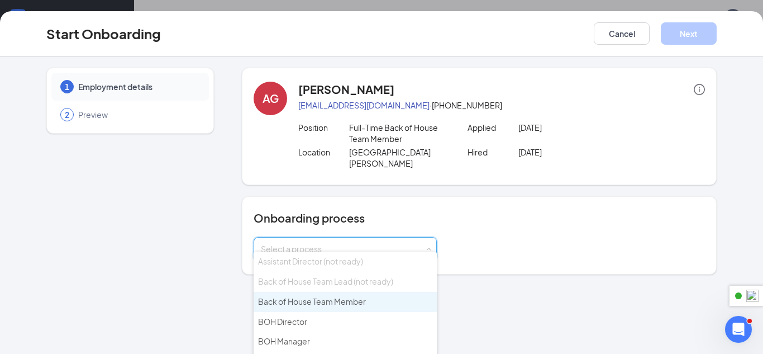
click at [328, 302] on span "Back of House Team Member" at bounding box center [312, 301] width 108 height 10
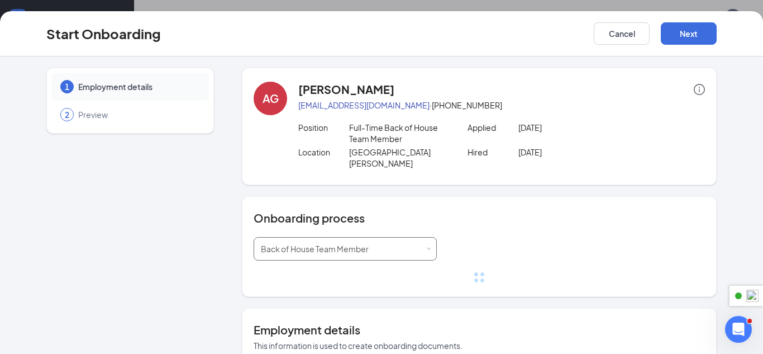
scroll to position [91, 0]
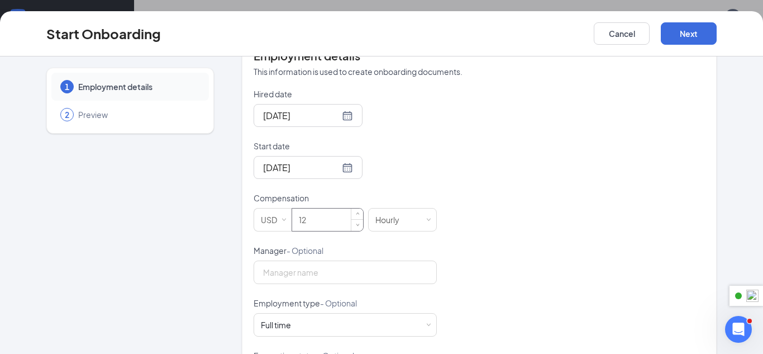
click at [331, 215] on input "12" at bounding box center [327, 219] width 71 height 22
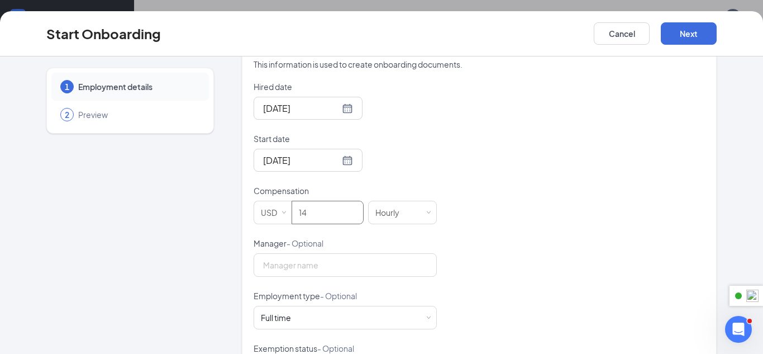
type input "14"
click at [502, 148] on div "Hired date Aug 26, 2025 Start date Sep 3, 2025 Compensation USD 14 Hourly Manag…" at bounding box center [480, 264] width 452 height 366
click at [426, 315] on span at bounding box center [428, 317] width 5 height 5
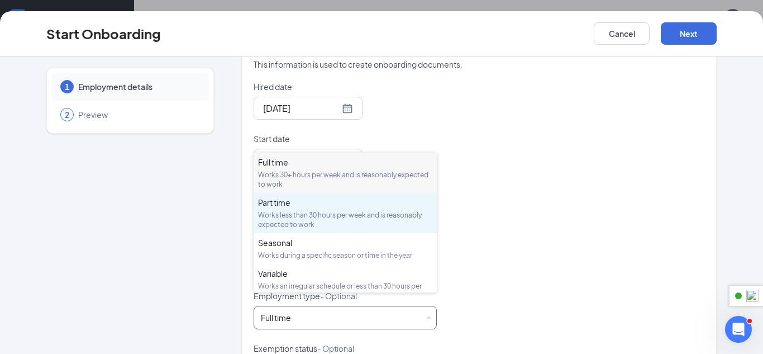
click at [289, 220] on div "Works less than 30 hours per week and is reasonably expected to work" at bounding box center [345, 219] width 174 height 19
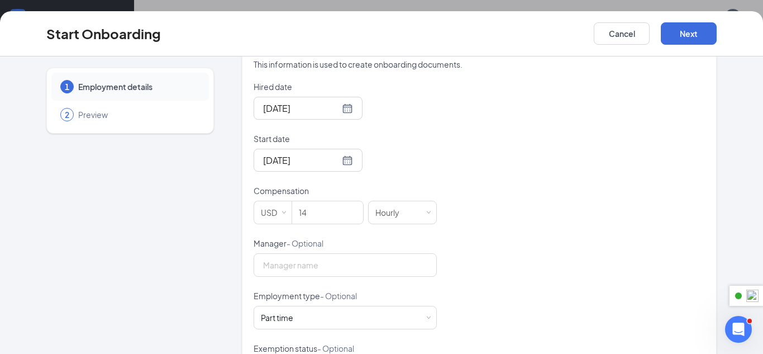
click at [596, 206] on div "Hired date Aug 26, 2025 Start date Sep 3, 2025 Compensation USD 14 Hourly Manag…" at bounding box center [480, 264] width 452 height 366
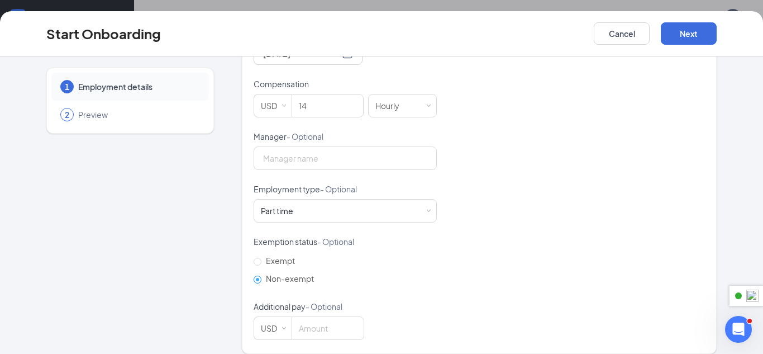
scroll to position [41, 0]
click at [689, 30] on button "Next" at bounding box center [689, 33] width 56 height 22
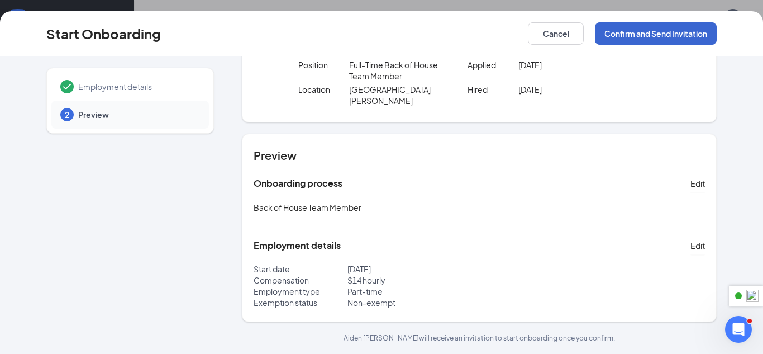
scroll to position [51, 0]
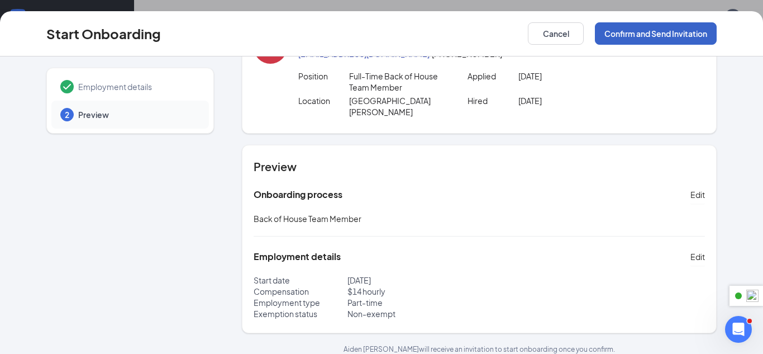
click at [689, 30] on button "Confirm and Send Invitation" at bounding box center [656, 33] width 122 height 22
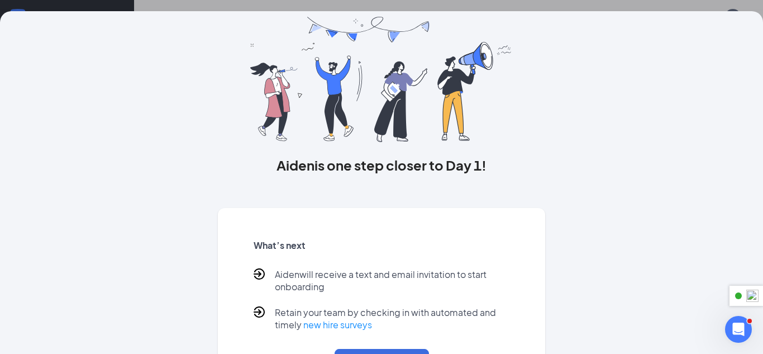
scroll to position [90, 0]
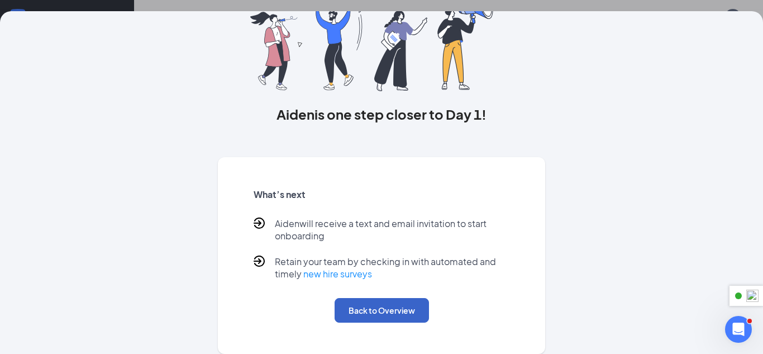
drag, startPoint x: 390, startPoint y: 311, endPoint x: 420, endPoint y: 241, distance: 75.4
click at [390, 311] on button "Back to Overview" at bounding box center [382, 310] width 94 height 25
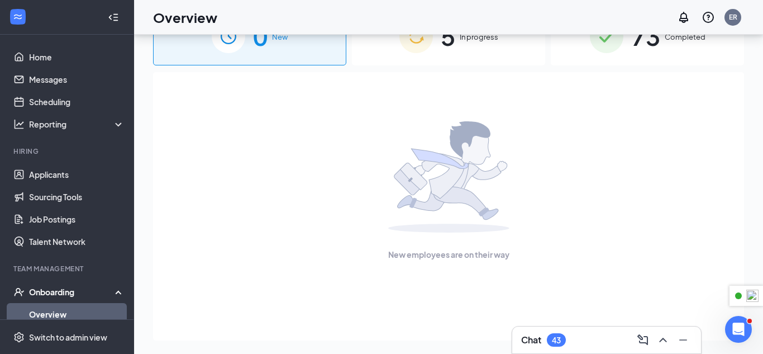
click at [457, 55] on div "5 In progress" at bounding box center [448, 36] width 193 height 59
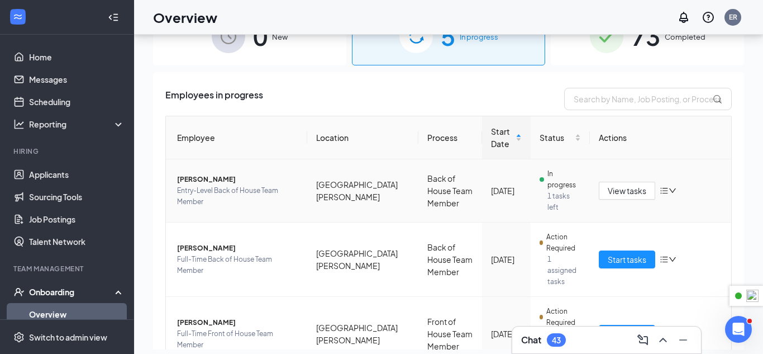
scroll to position [190, 0]
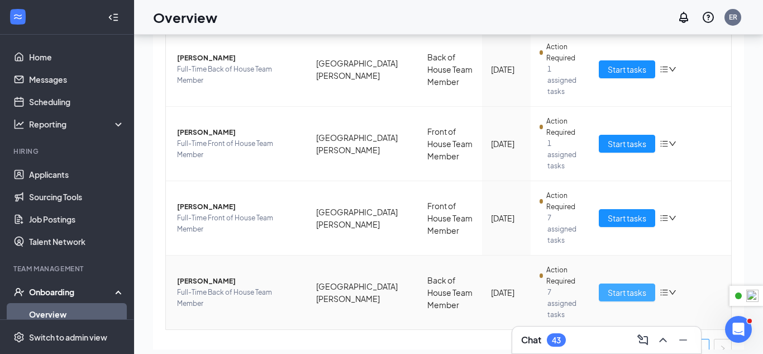
click at [643, 286] on span "Start tasks" at bounding box center [627, 292] width 39 height 12
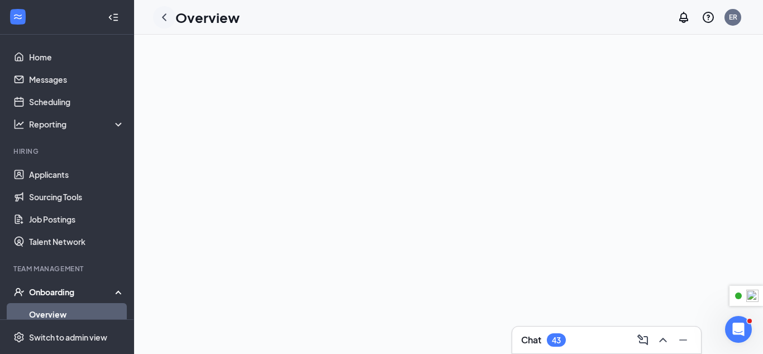
click at [165, 19] on icon "ChevronLeft" at bounding box center [164, 16] width 4 height 7
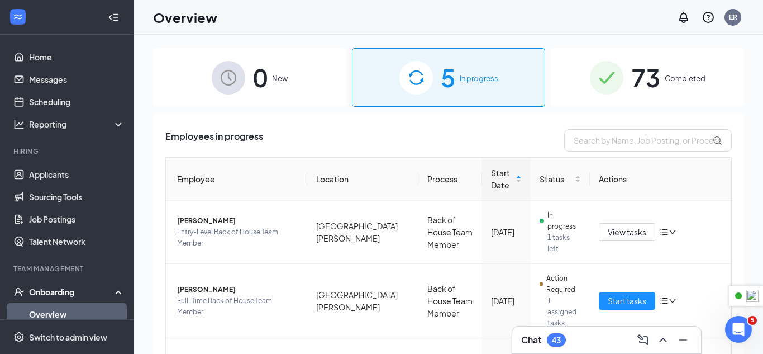
scroll to position [190, 0]
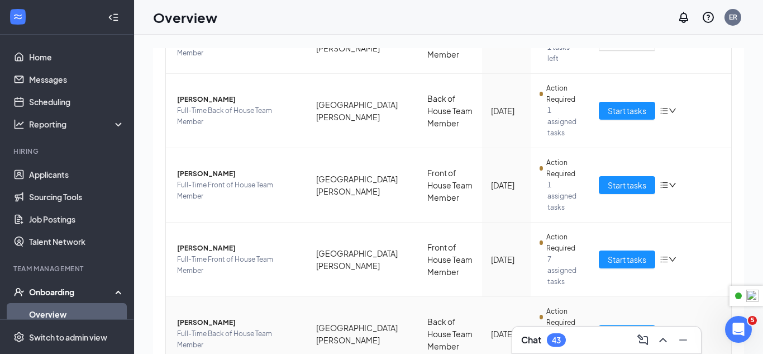
click at [629, 328] on span "Start tasks" at bounding box center [627, 334] width 39 height 12
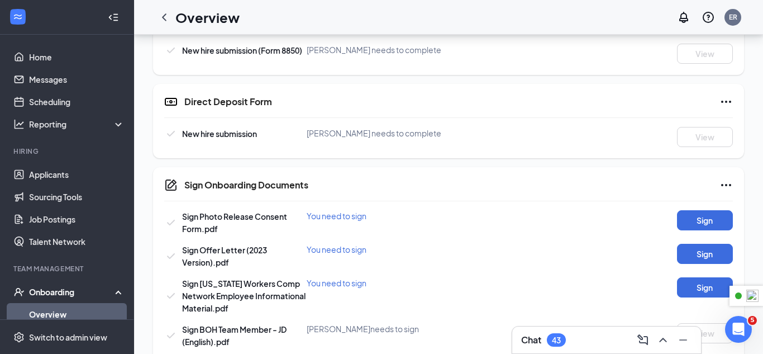
scroll to position [601, 0]
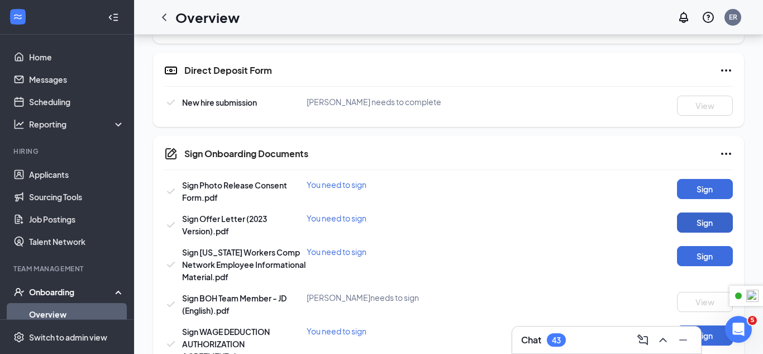
click at [711, 224] on button "Sign" at bounding box center [705, 222] width 56 height 20
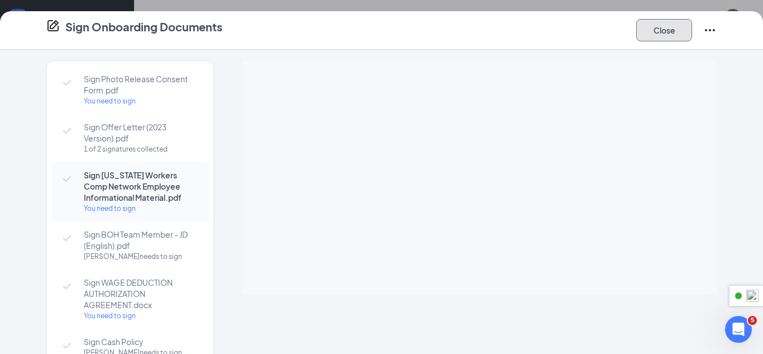
click at [658, 27] on button "Close" at bounding box center [665, 30] width 56 height 22
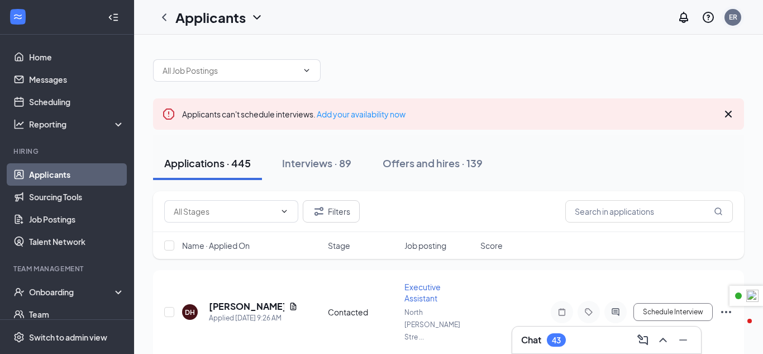
click at [741, 23] on div "ER" at bounding box center [733, 17] width 22 height 22
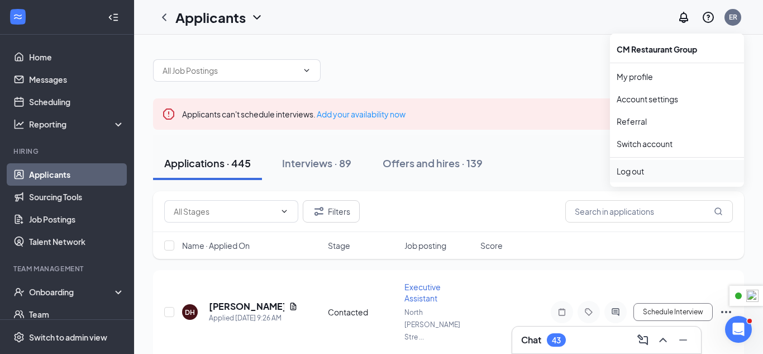
click at [670, 172] on div "Log out" at bounding box center [677, 170] width 121 height 11
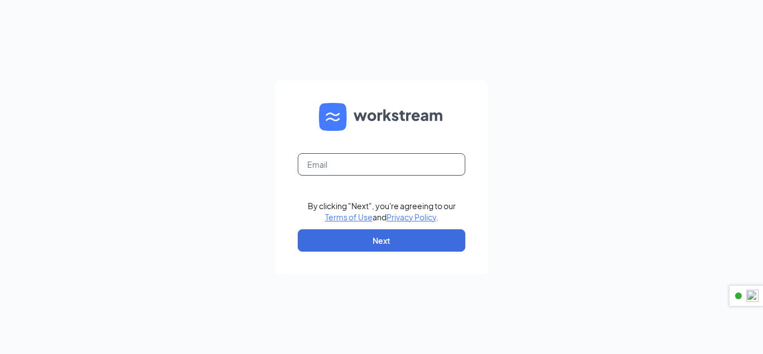
click at [423, 158] on input "text" at bounding box center [382, 164] width 168 height 22
type input "dave.terhune@cfafranchisee.com"
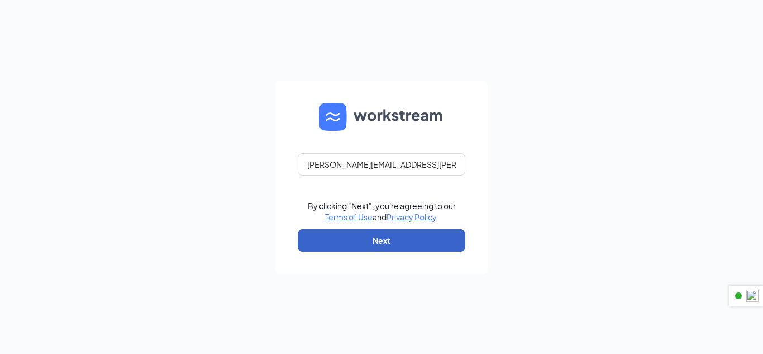
click at [395, 243] on button "Next" at bounding box center [382, 240] width 168 height 22
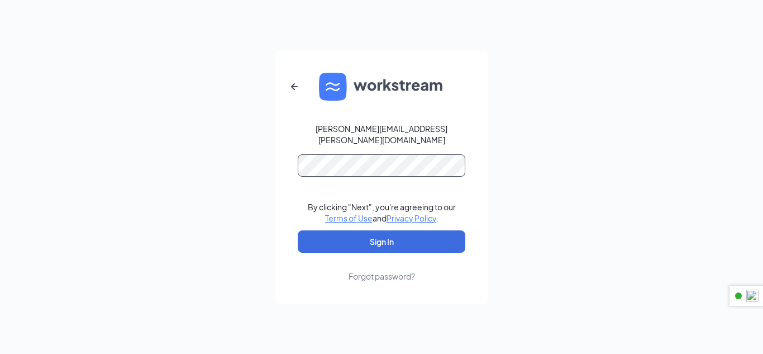
click at [230, 164] on div "dave.terhune@cfafranchisee.com By clicking "Next", you're agreeing to our Terms…" at bounding box center [381, 177] width 763 height 354
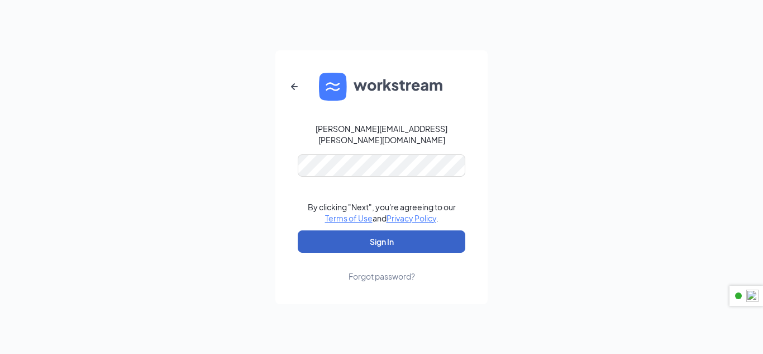
click at [430, 230] on button "Sign In" at bounding box center [382, 241] width 168 height 22
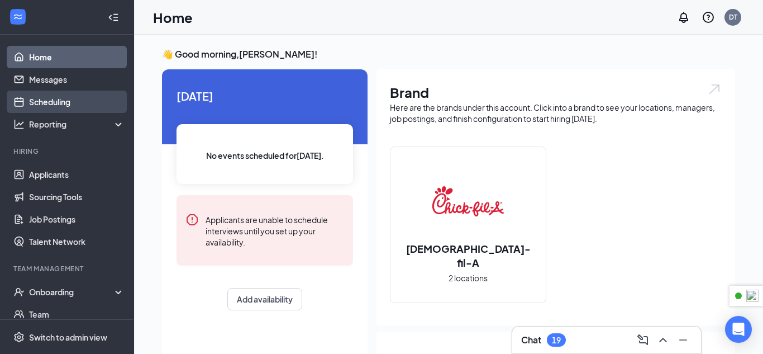
click at [82, 107] on link "Scheduling" at bounding box center [77, 102] width 96 height 22
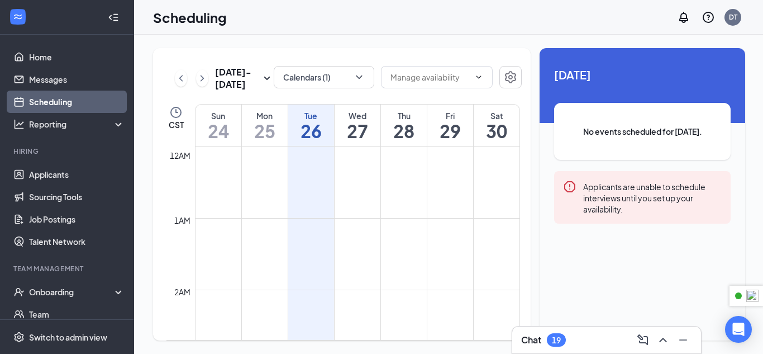
scroll to position [549, 0]
click at [423, 80] on input "text" at bounding box center [430, 77] width 79 height 12
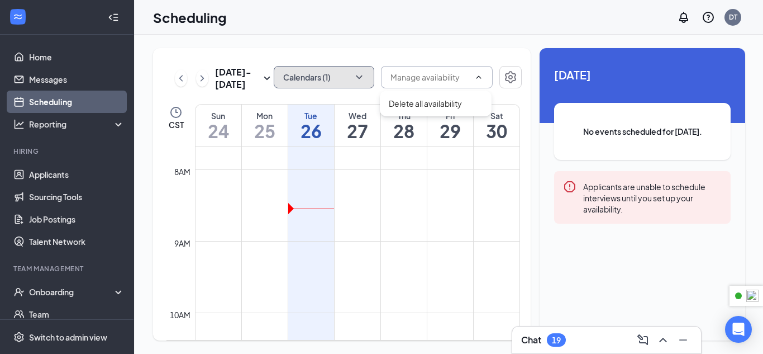
click at [364, 83] on button "Calendars (1)" at bounding box center [324, 77] width 101 height 22
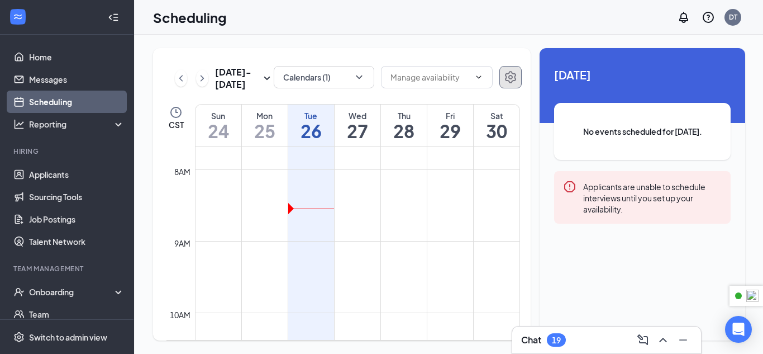
click at [501, 74] on button "button" at bounding box center [511, 77] width 22 height 22
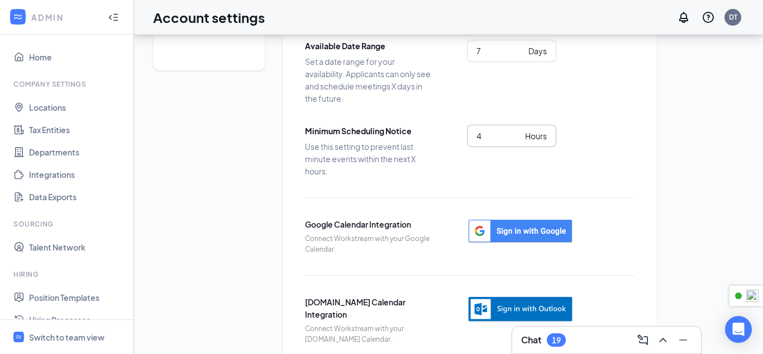
scroll to position [156, 0]
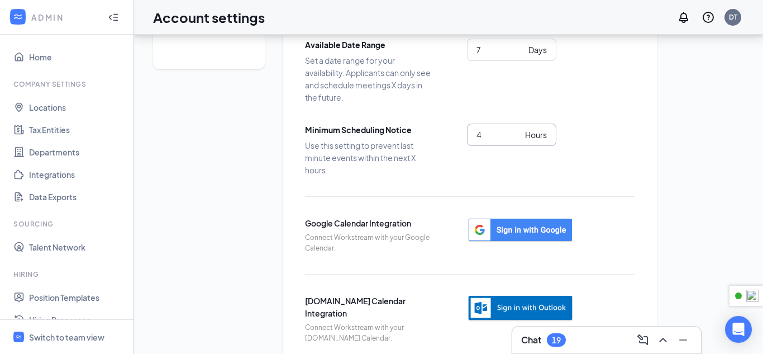
click at [510, 139] on input "4" at bounding box center [499, 135] width 44 height 12
click at [519, 139] on input "3" at bounding box center [499, 135] width 44 height 12
click at [519, 139] on input "2" at bounding box center [499, 135] width 44 height 12
click at [519, 139] on input "1" at bounding box center [499, 135] width 44 height 12
click at [520, 139] on input "0" at bounding box center [499, 135] width 44 height 12
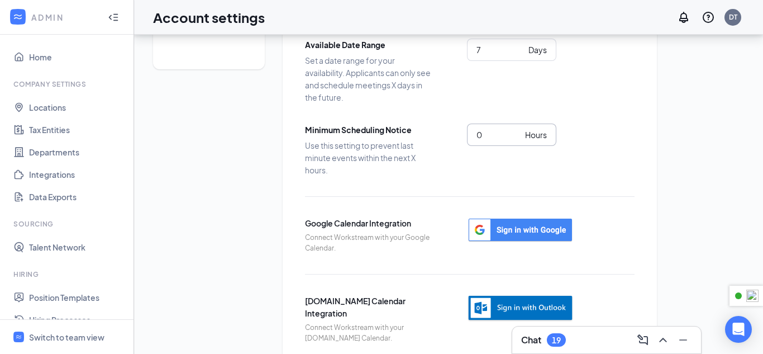
click at [461, 163] on div "Minimum Scheduling Notice Use this setting to prevent last minute events within…" at bounding box center [470, 150] width 330 height 53
click at [491, 142] on span "0 Hours" at bounding box center [511, 135] width 89 height 22
click at [438, 143] on div "Minimum Scheduling Notice Use this setting to prevent last minute events within…" at bounding box center [470, 150] width 330 height 53
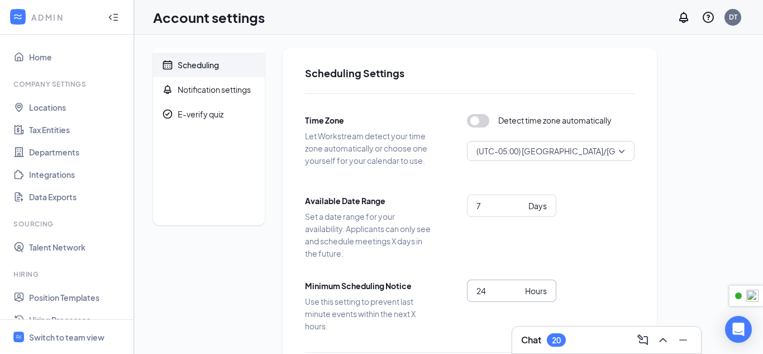
scroll to position [177, 0]
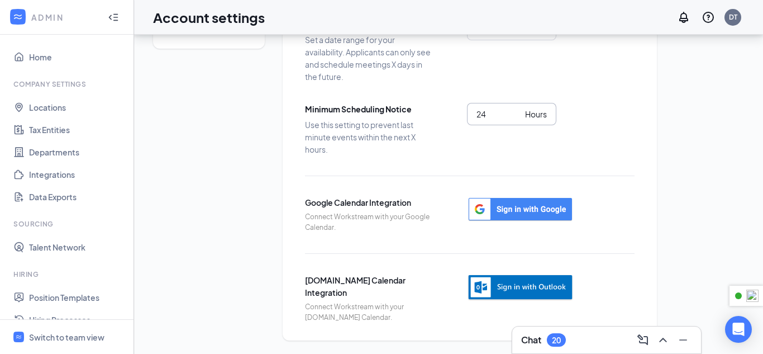
drag, startPoint x: 507, startPoint y: 119, endPoint x: 453, endPoint y: 111, distance: 54.9
click at [454, 112] on div "Minimum Scheduling Notice Use this setting to prevent last minute events within…" at bounding box center [470, 129] width 330 height 53
type input "4"
drag, startPoint x: 272, startPoint y: 144, endPoint x: 284, endPoint y: 152, distance: 14.9
click at [272, 144] on div "Scheduling Notification settings E-verify quiz Scheduling Settings Time Zone Le…" at bounding box center [448, 105] width 591 height 469
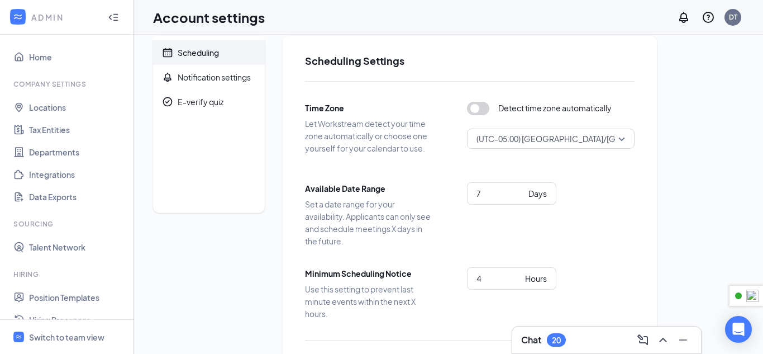
scroll to position [0, 0]
